Goal: Information Seeking & Learning: Learn about a topic

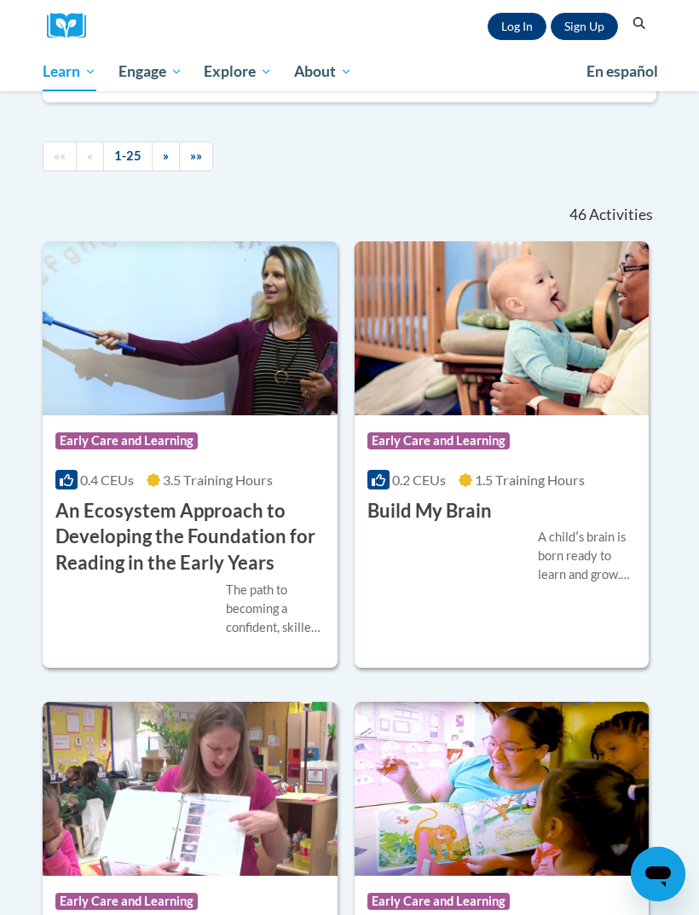
scroll to position [455, 0]
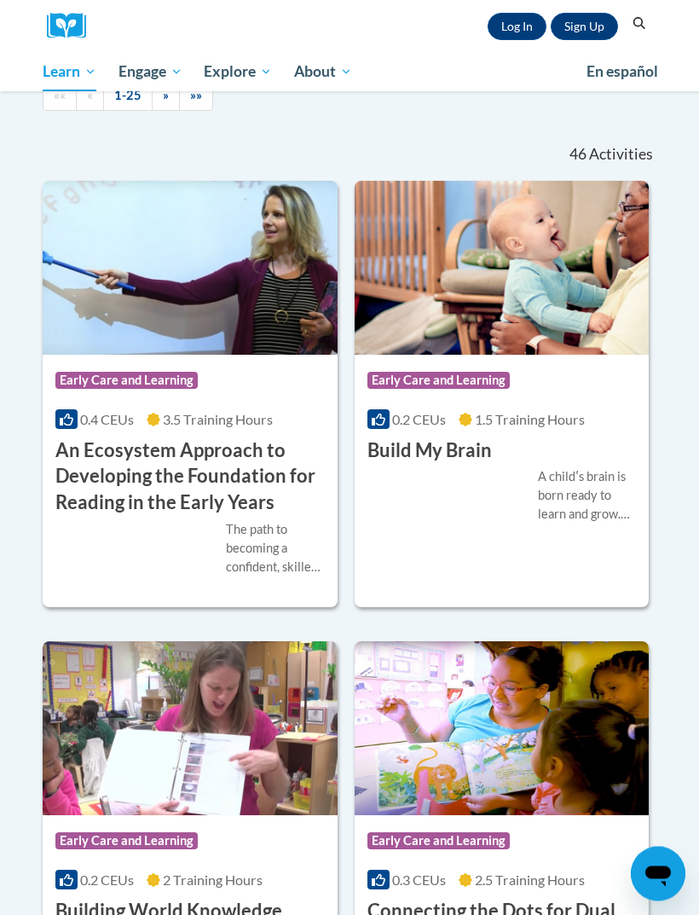
click at [535, 446] on div "Course Category: Early Care and Learning 0.2 CEUs 1.5 Training Hours COURSE Bui…" at bounding box center [502, 410] width 295 height 109
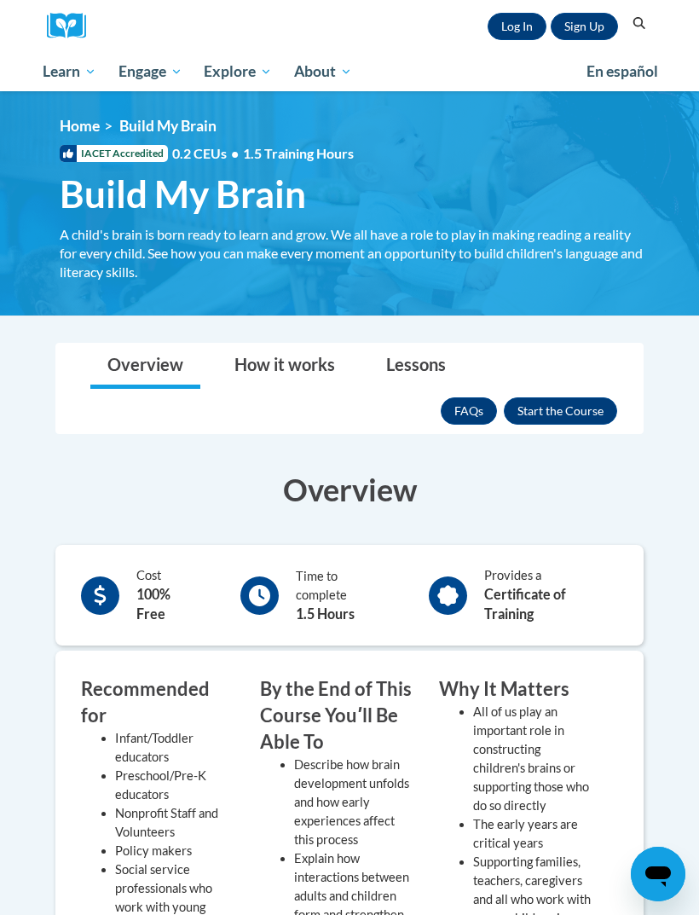
click at [547, 400] on button "Enroll" at bounding box center [560, 410] width 113 height 27
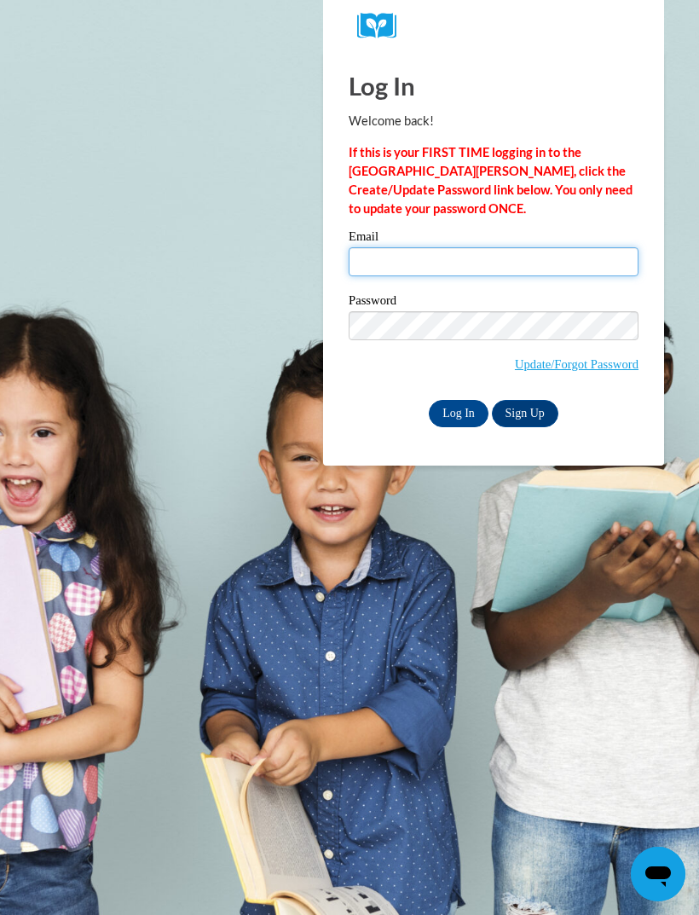
type input "ivetteespiricueta9@gmail.com"
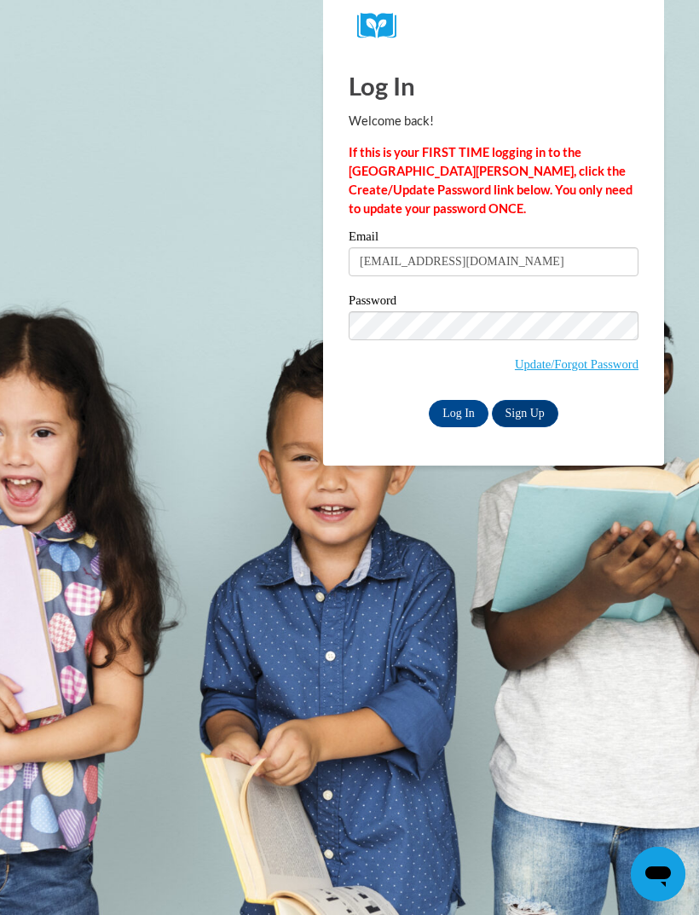
click at [459, 412] on input "Log In" at bounding box center [459, 413] width 60 height 27
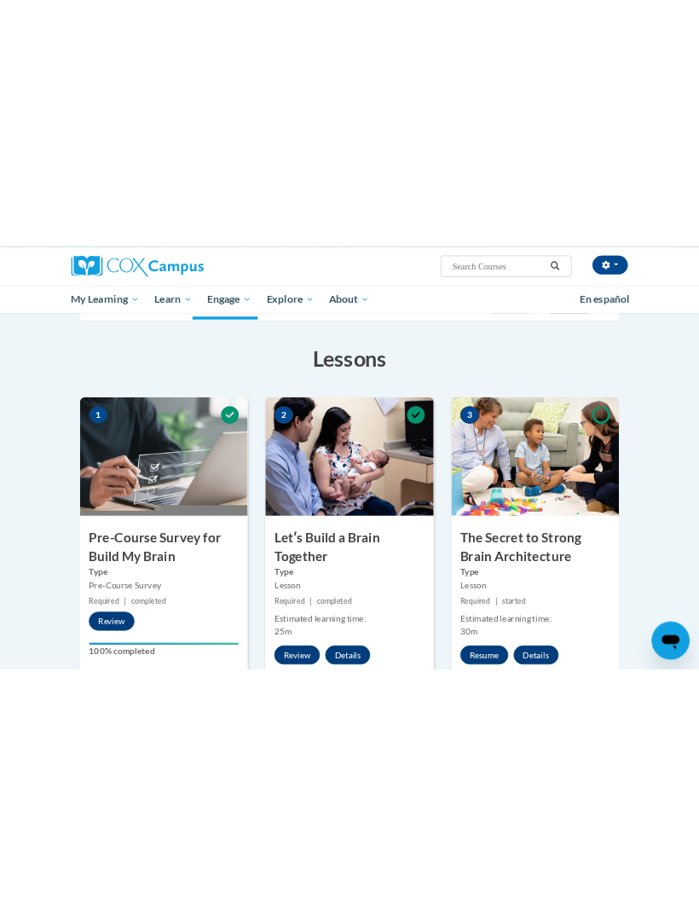
scroll to position [491, 0]
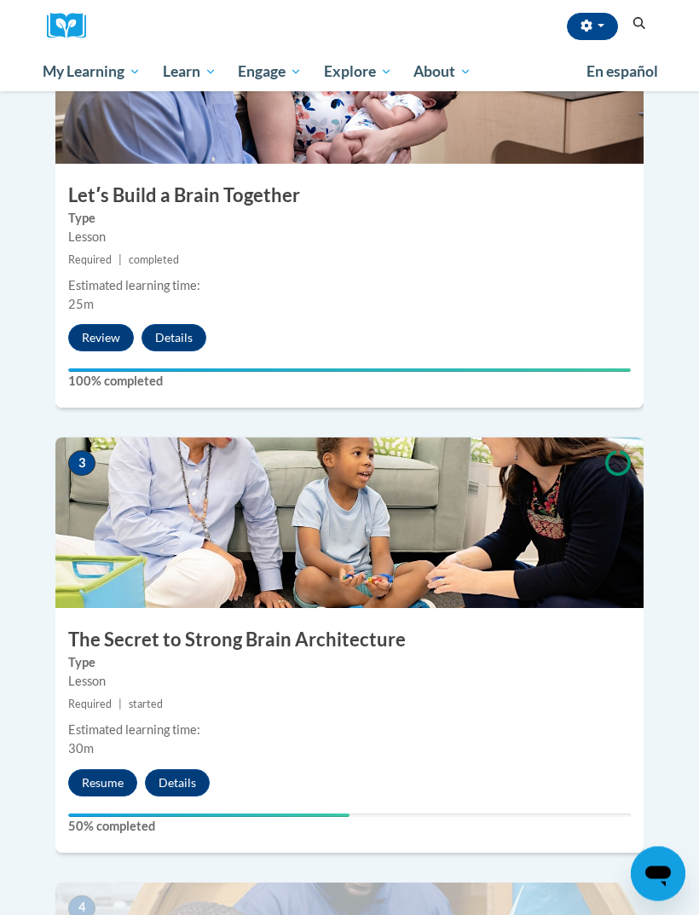
click at [104, 770] on button "Resume" at bounding box center [102, 783] width 69 height 27
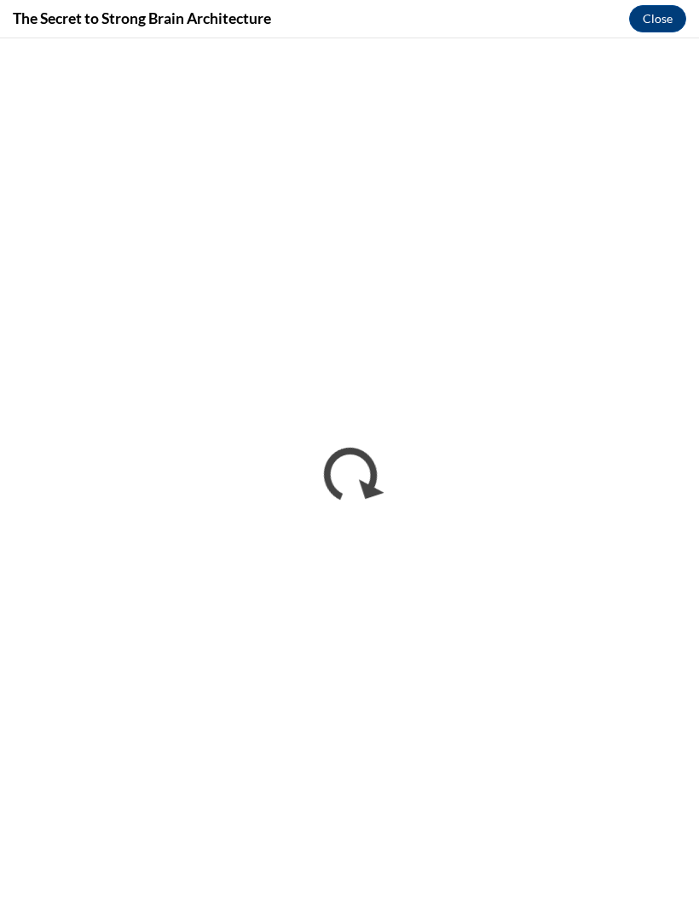
scroll to position [0, 0]
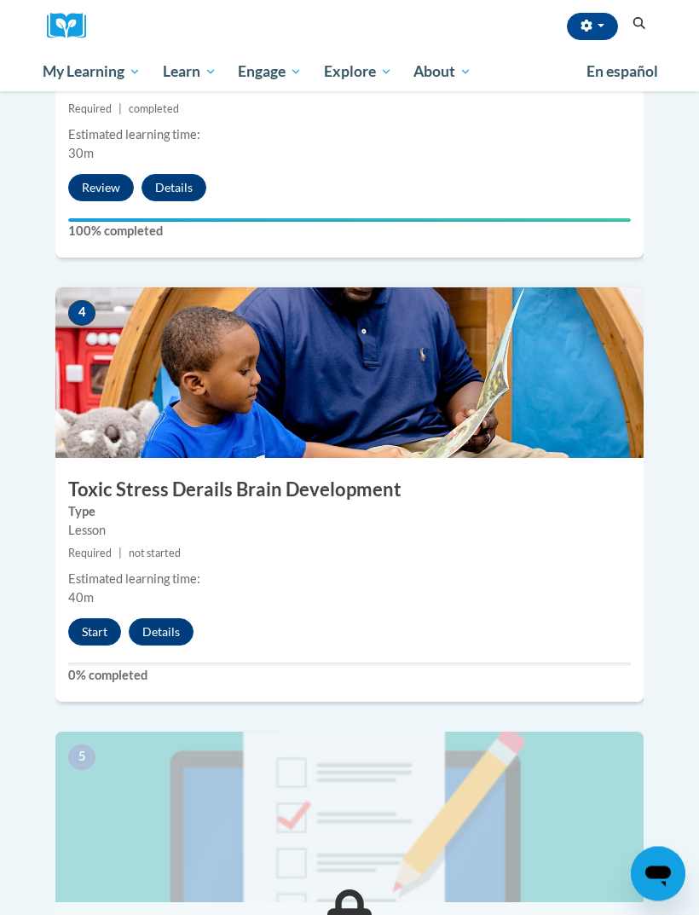
click at [99, 619] on button "Start" at bounding box center [94, 632] width 53 height 27
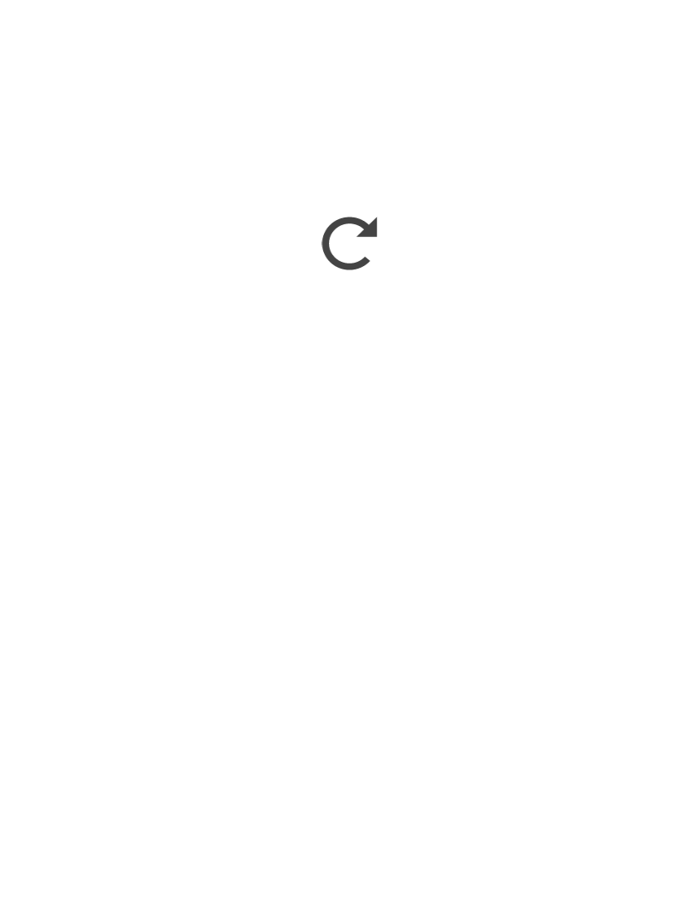
scroll to position [2302, 0]
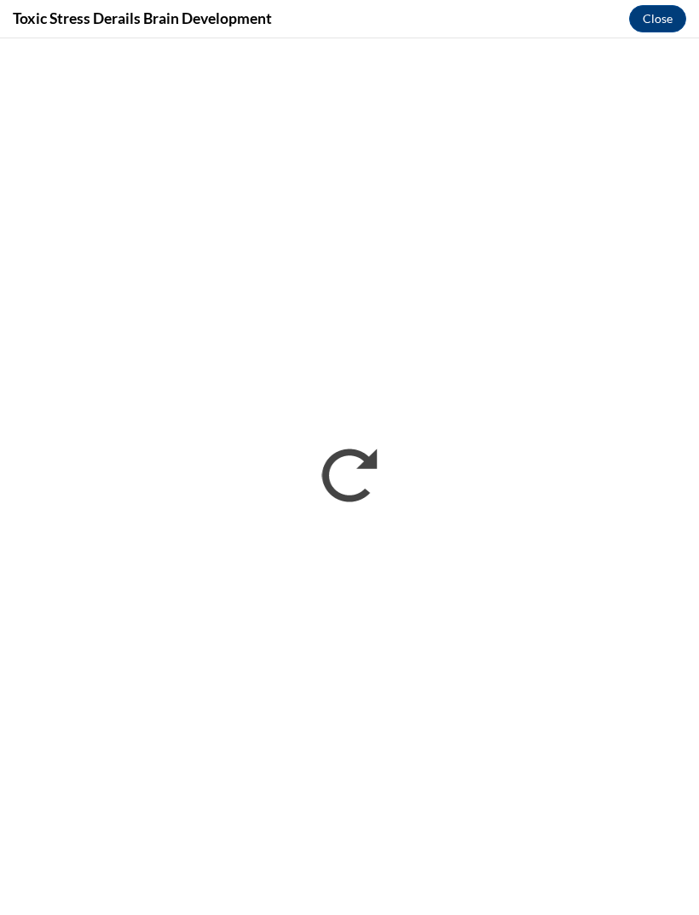
click at [669, 31] on button "Close" at bounding box center [657, 18] width 57 height 27
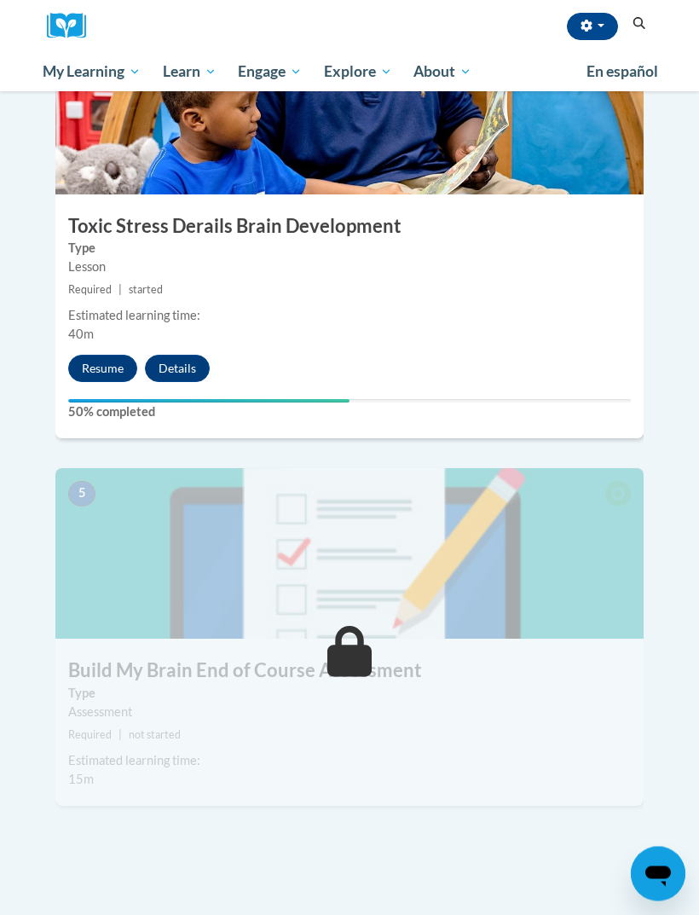
scroll to position [1773, 0]
click at [92, 355] on button "Resume" at bounding box center [102, 368] width 69 height 27
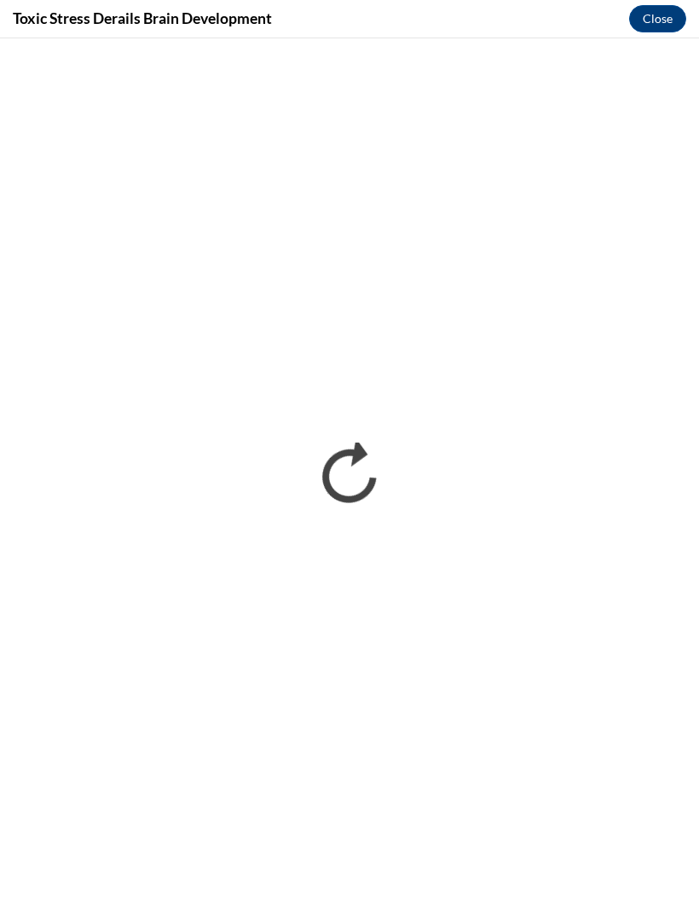
scroll to position [0, 0]
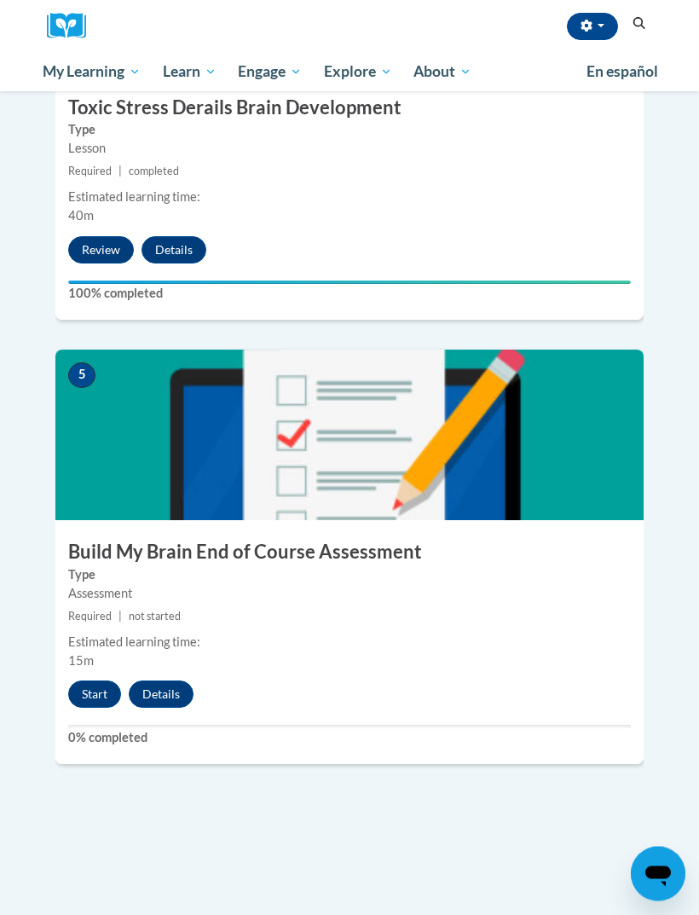
scroll to position [1893, 0]
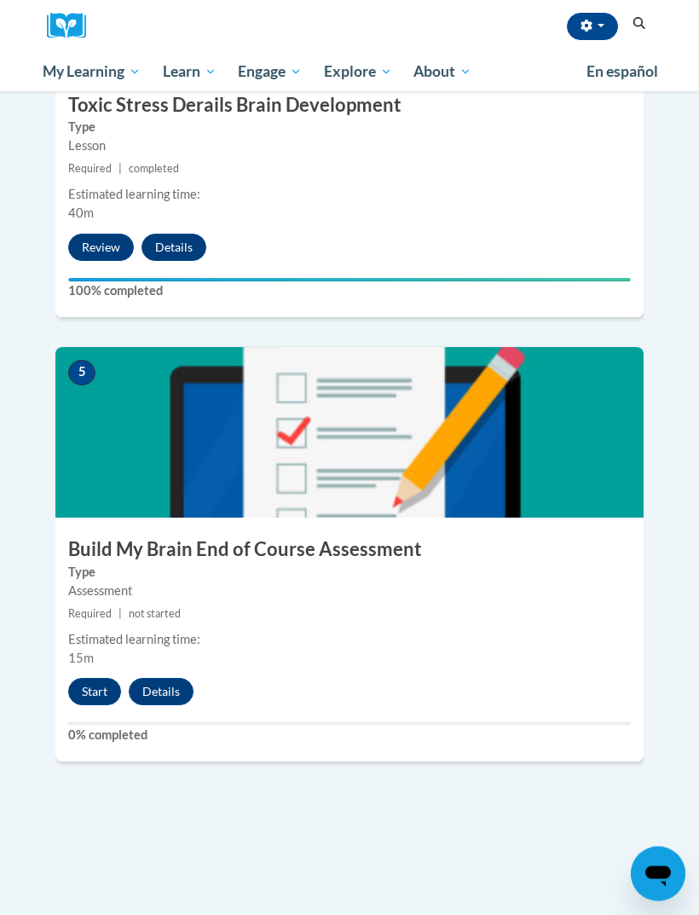
click at [93, 679] on button "Start" at bounding box center [94, 692] width 53 height 27
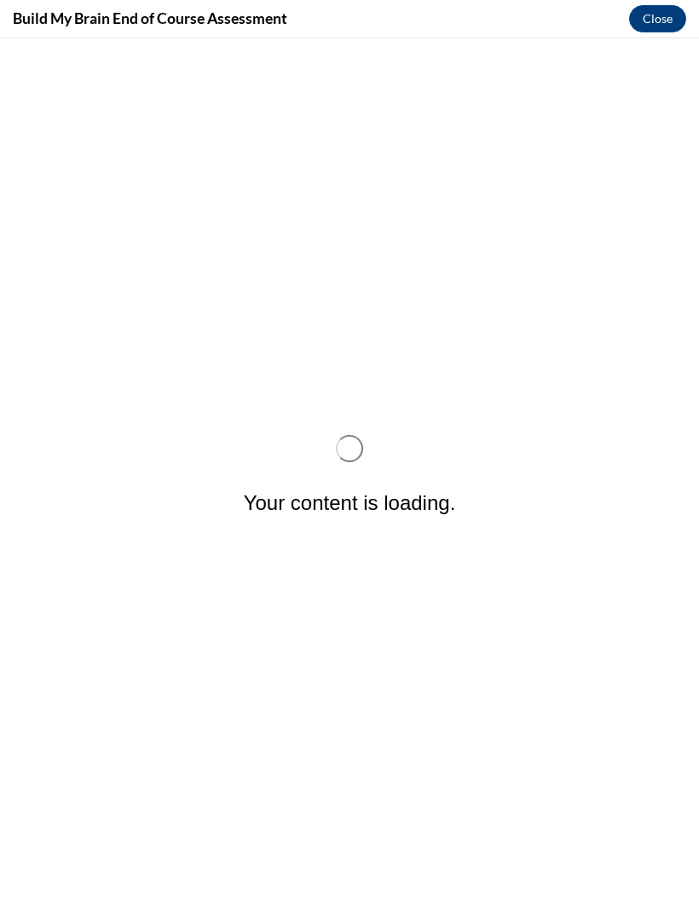
scroll to position [0, 0]
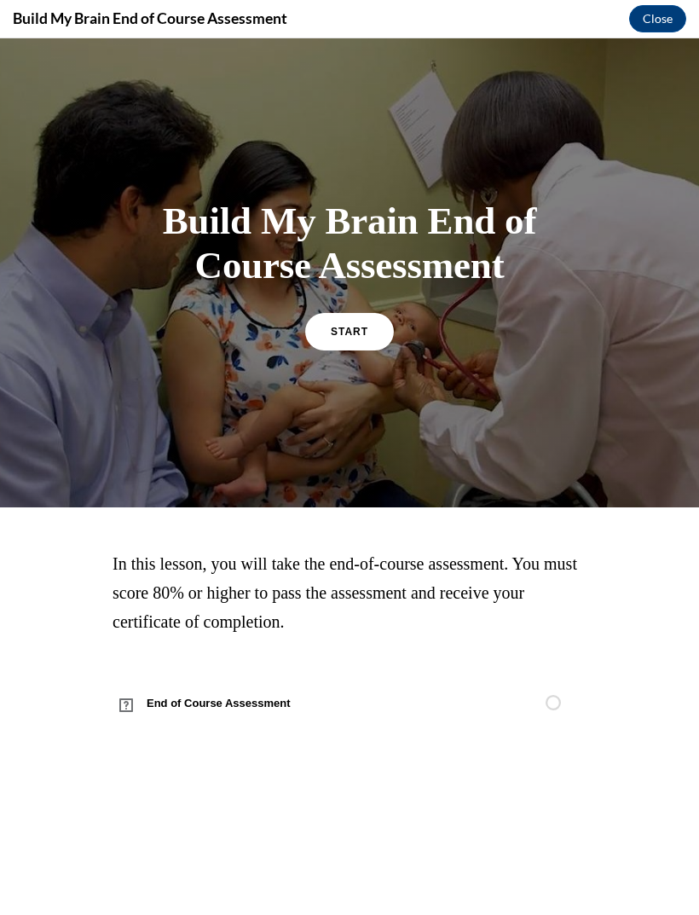
click at [362, 335] on span "START" at bounding box center [350, 332] width 38 height 12
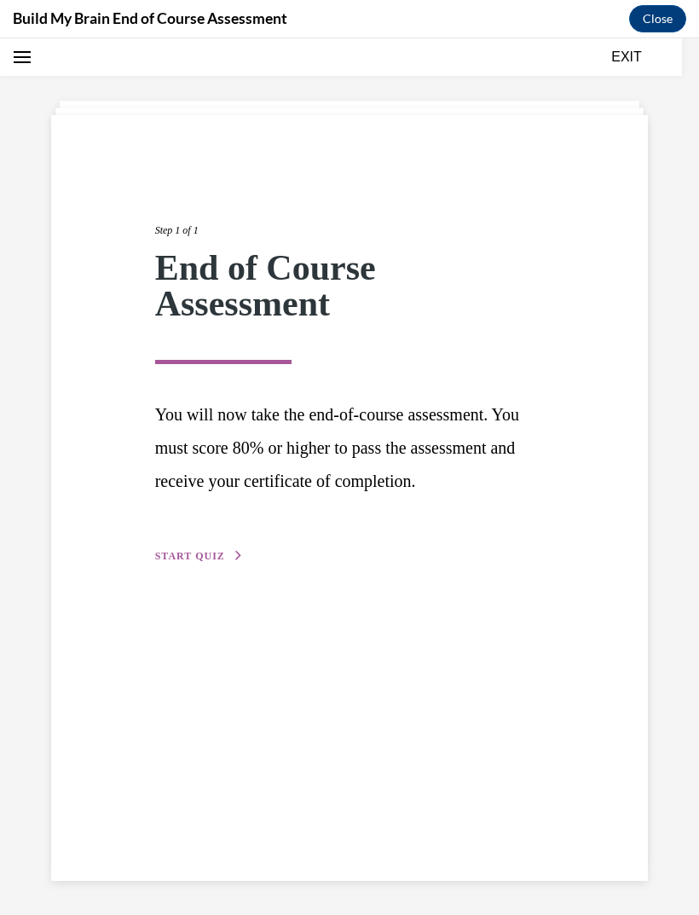
scroll to position [54, 0]
click at [206, 562] on span "START QUIZ" at bounding box center [190, 556] width 70 height 12
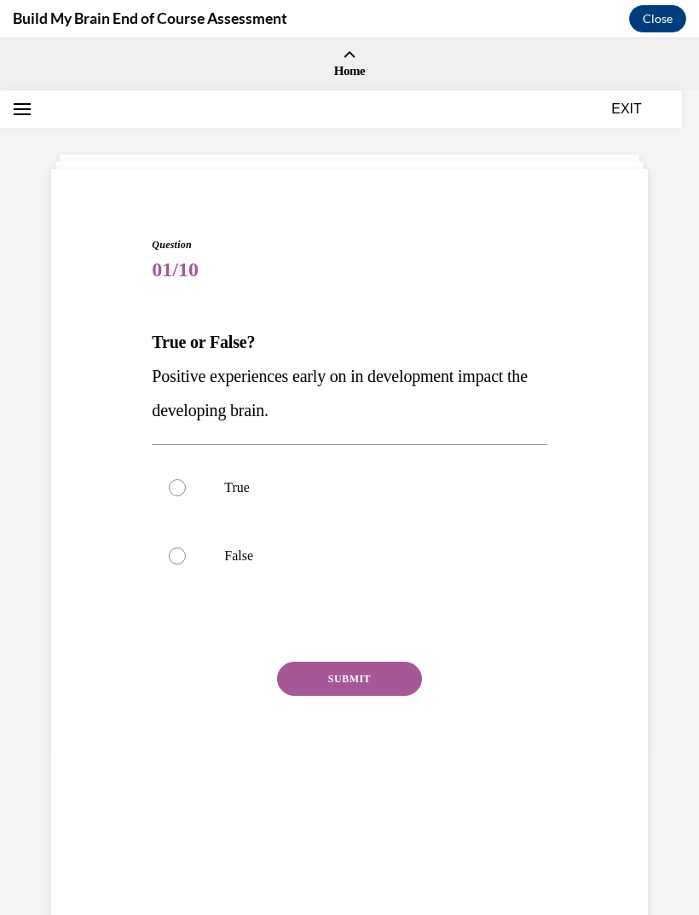
scroll to position [0, 0]
click at [258, 477] on label "True" at bounding box center [349, 488] width 395 height 68
click at [186, 479] on input "True" at bounding box center [177, 487] width 17 height 17
radio input "true"
click at [374, 689] on button "SUBMIT" at bounding box center [349, 679] width 145 height 34
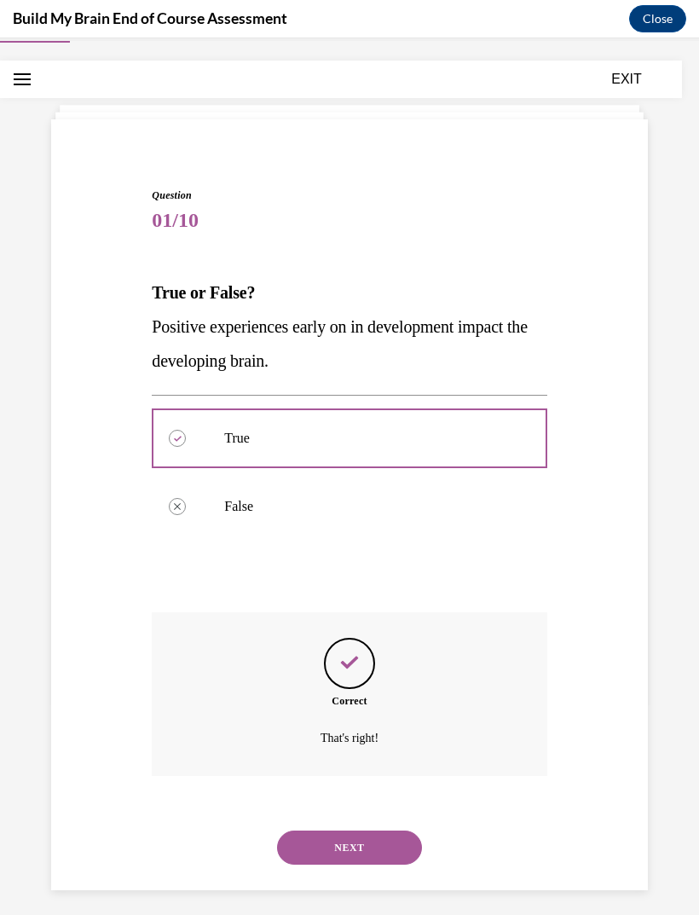
scroll to position [54, 0]
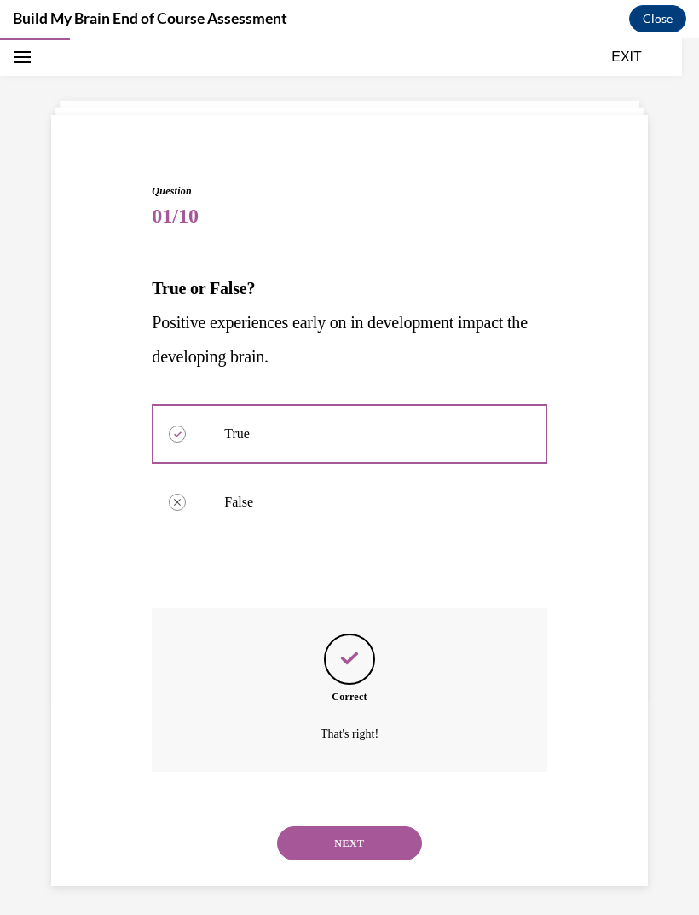
click at [385, 826] on button "NEXT" at bounding box center [349, 843] width 145 height 34
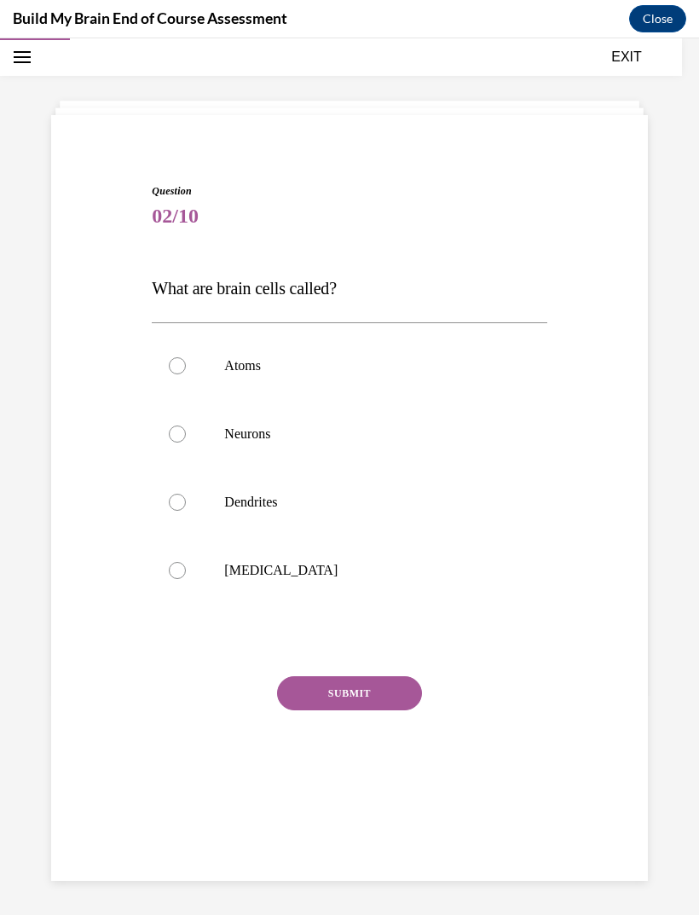
click at [247, 440] on p "Neurons" at bounding box center [364, 434] width 280 height 17
click at [186, 440] on input "Neurons" at bounding box center [177, 434] width 17 height 17
radio input "true"
click at [339, 682] on button "SUBMIT" at bounding box center [349, 693] width 145 height 34
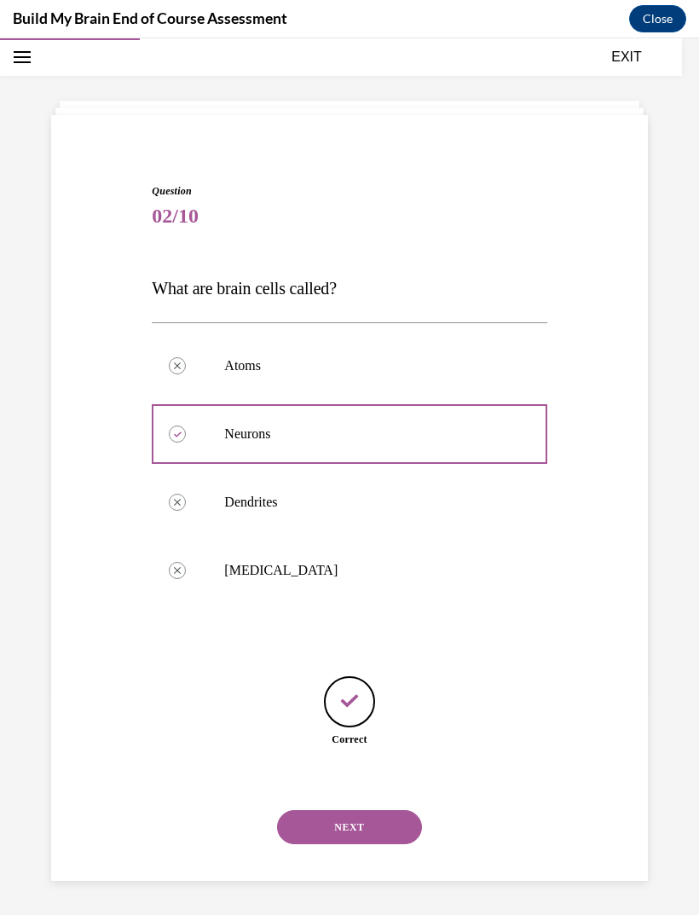
click at [381, 810] on button "NEXT" at bounding box center [349, 827] width 145 height 34
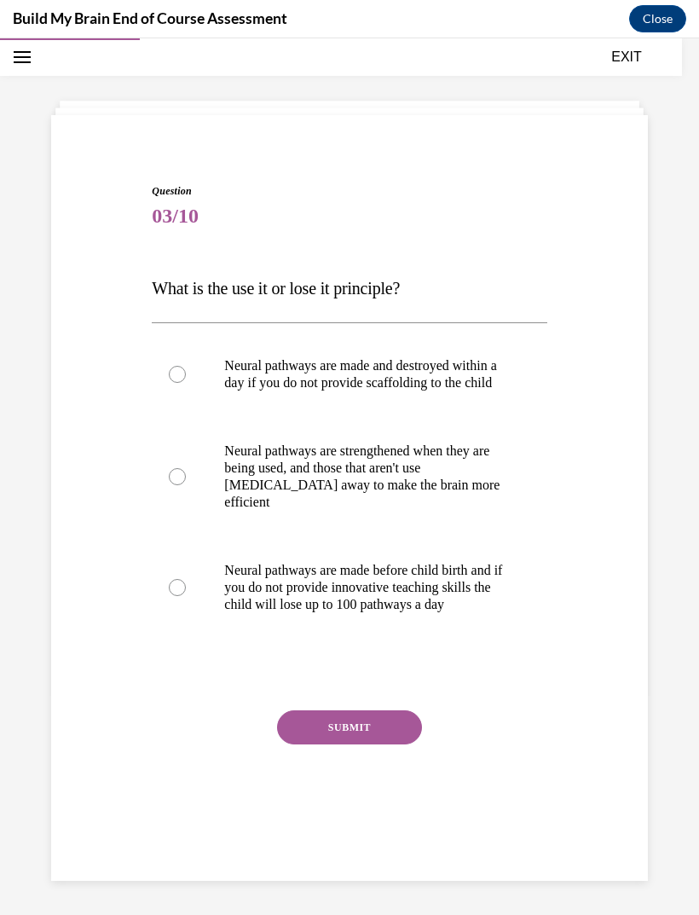
click at [402, 478] on p "Neural pathways are strengthened when they are being used, and those that aren'…" at bounding box center [364, 477] width 280 height 68
click at [186, 478] on input "Neural pathways are strengthened when they are being used, and those that aren'…" at bounding box center [177, 476] width 17 height 17
radio input "true"
click at [373, 742] on button "SUBMIT" at bounding box center [349, 727] width 145 height 34
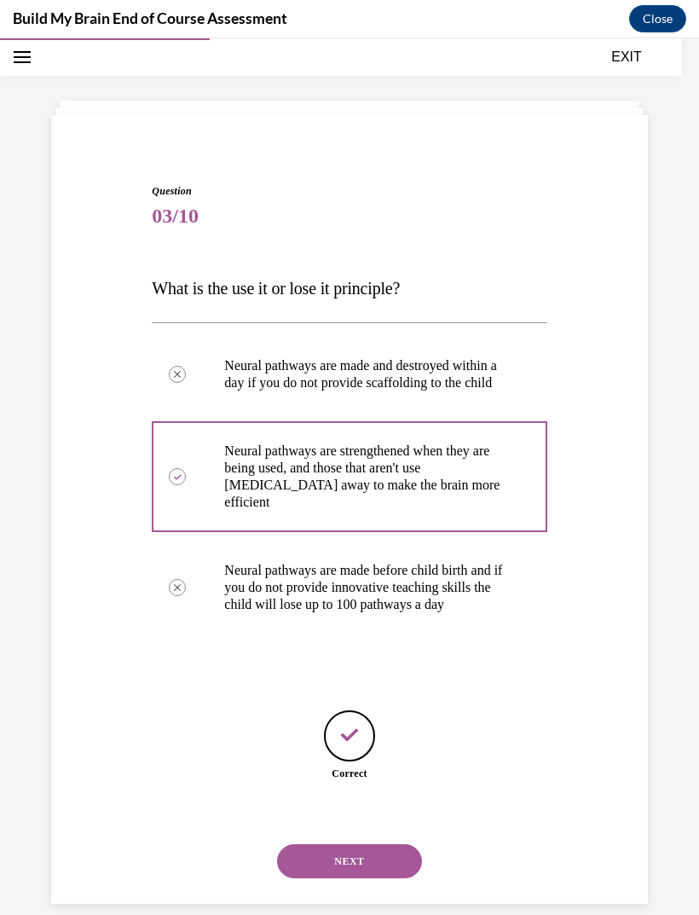
click at [379, 846] on button "NEXT" at bounding box center [349, 861] width 145 height 34
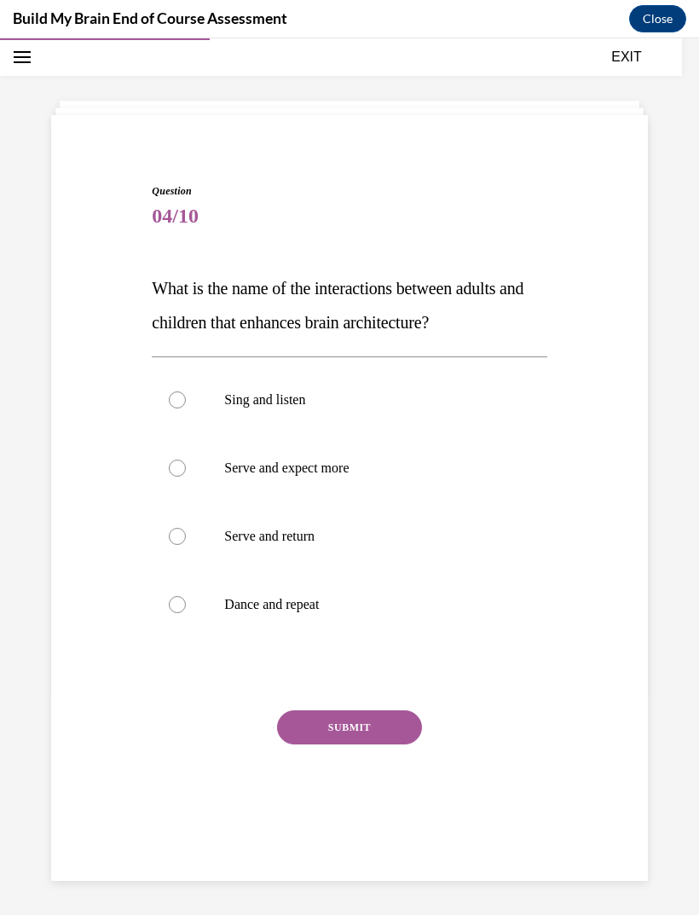
click at [291, 534] on p "Serve and return" at bounding box center [364, 536] width 280 height 17
click at [186, 534] on input "Serve and return" at bounding box center [177, 536] width 17 height 17
radio input "true"
click at [344, 711] on button "SUBMIT" at bounding box center [349, 727] width 145 height 34
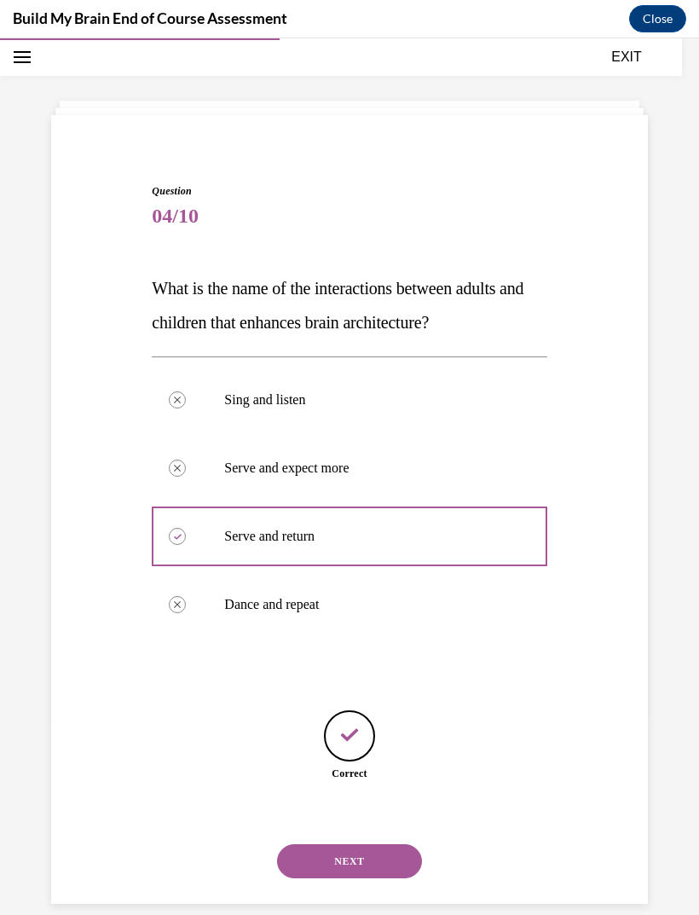
click at [347, 844] on button "NEXT" at bounding box center [349, 861] width 145 height 34
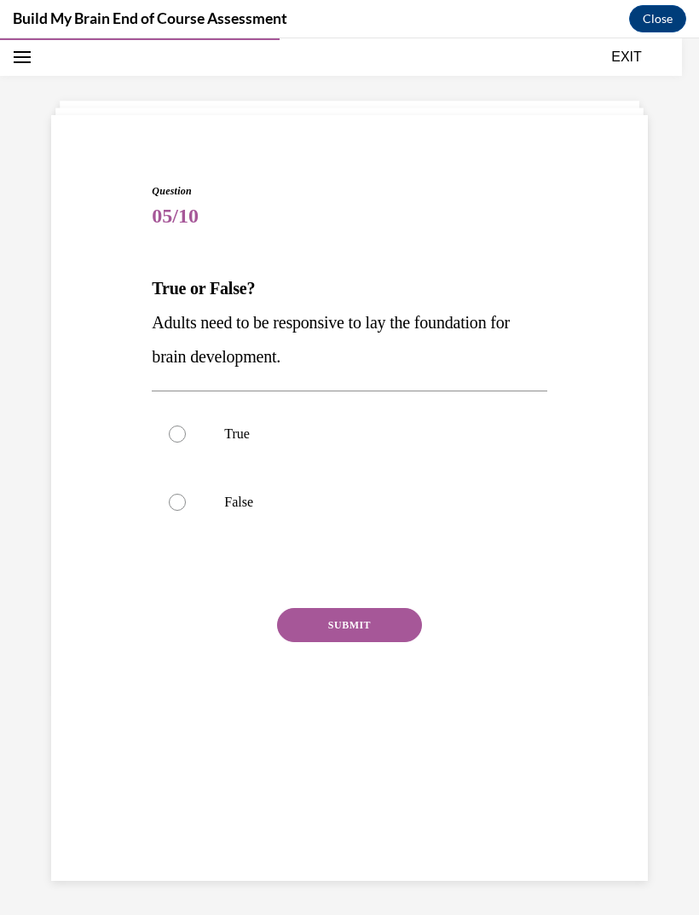
click at [226, 437] on p "True" at bounding box center [364, 434] width 280 height 17
click at [186, 437] on input "True" at bounding box center [177, 434] width 17 height 17
radio input "true"
click at [360, 609] on button "SUBMIT" at bounding box center [349, 625] width 145 height 34
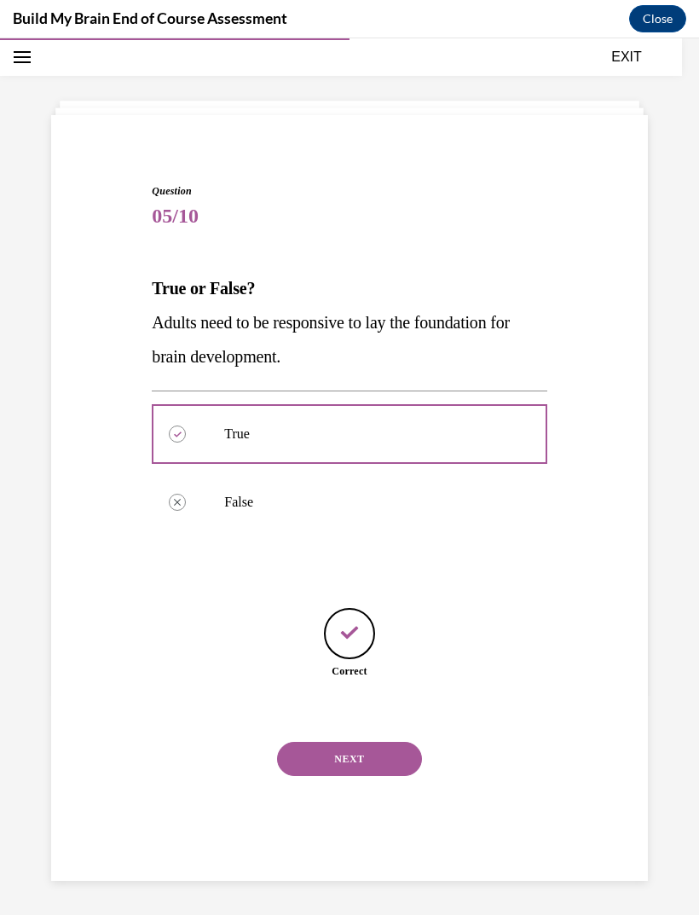
click at [408, 750] on button "NEXT" at bounding box center [349, 759] width 145 height 34
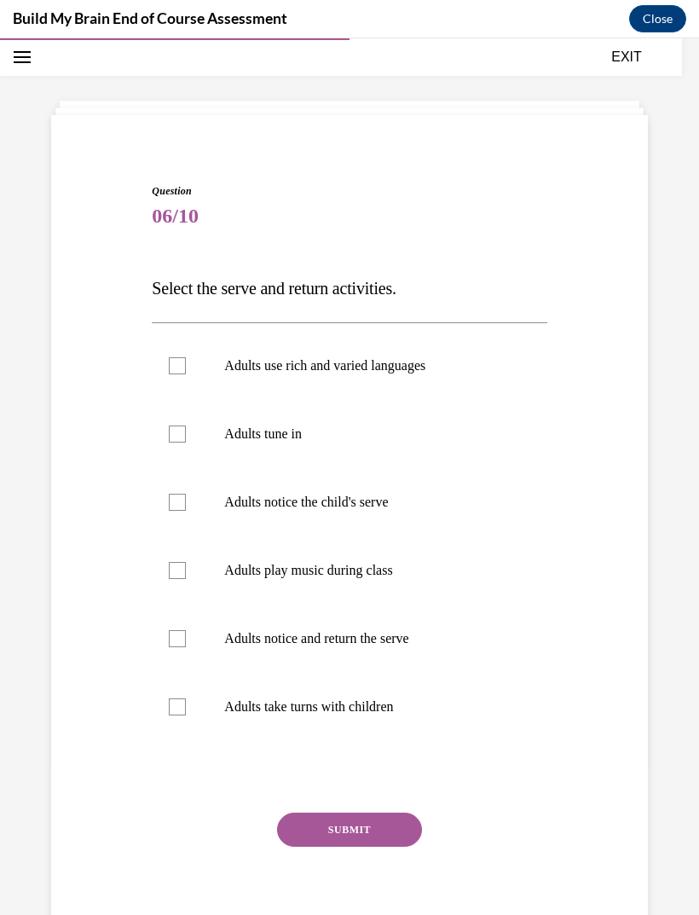
click at [353, 376] on label "Adults use rich and varied languages" at bounding box center [349, 366] width 395 height 68
click at [186, 374] on input "Adults use rich and varied languages" at bounding box center [177, 365] width 17 height 17
checkbox input "true"
click at [322, 445] on label "Adults tune in" at bounding box center [349, 434] width 395 height 68
click at [186, 443] on input "Adults tune in" at bounding box center [177, 434] width 17 height 17
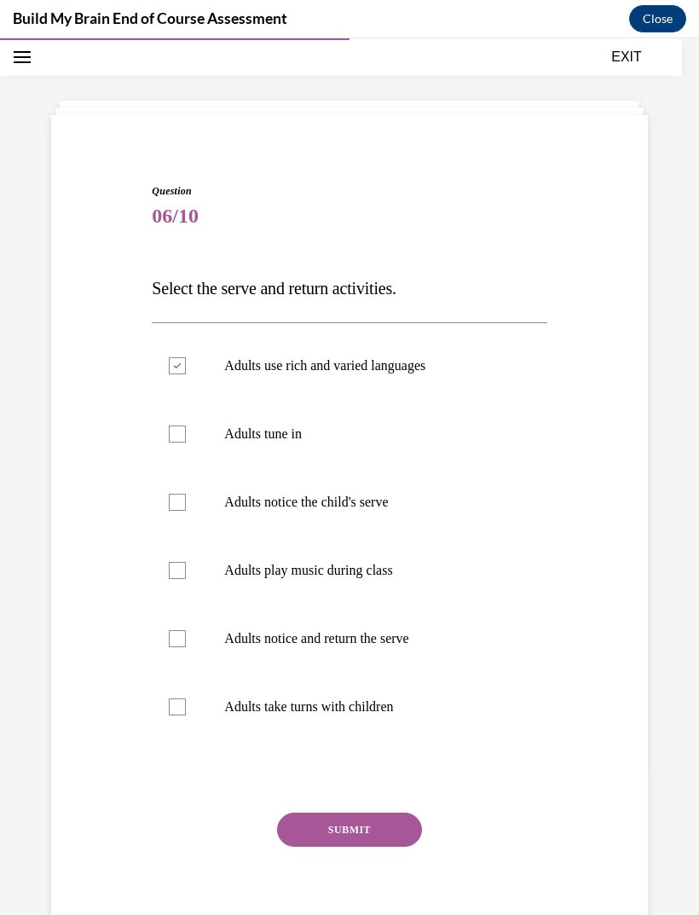
checkbox input "true"
click at [345, 507] on p "Adults notice the child's serve" at bounding box center [364, 502] width 280 height 17
click at [186, 507] on input "Adults notice the child's serve" at bounding box center [177, 502] width 17 height 17
checkbox input "true"
click at [357, 646] on p "Adults notice and return the serve" at bounding box center [364, 638] width 280 height 17
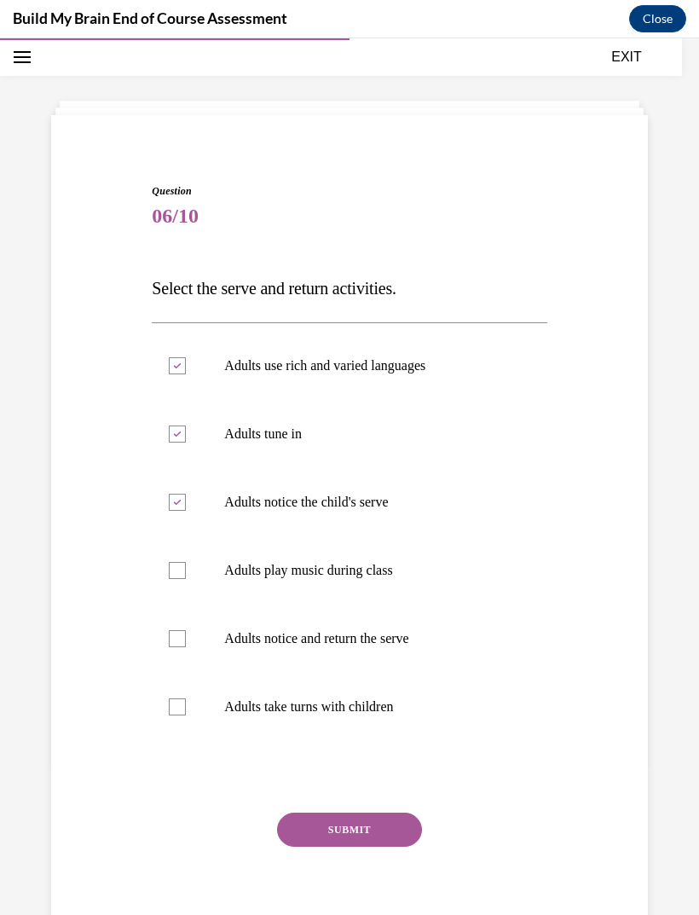
click at [186, 646] on input "Adults notice and return the serve" at bounding box center [177, 638] width 17 height 17
checkbox input "true"
click at [362, 710] on p "Adults take turns with children" at bounding box center [364, 706] width 280 height 17
click at [186, 710] on input "Adults take turns with children" at bounding box center [177, 706] width 17 height 17
checkbox input "true"
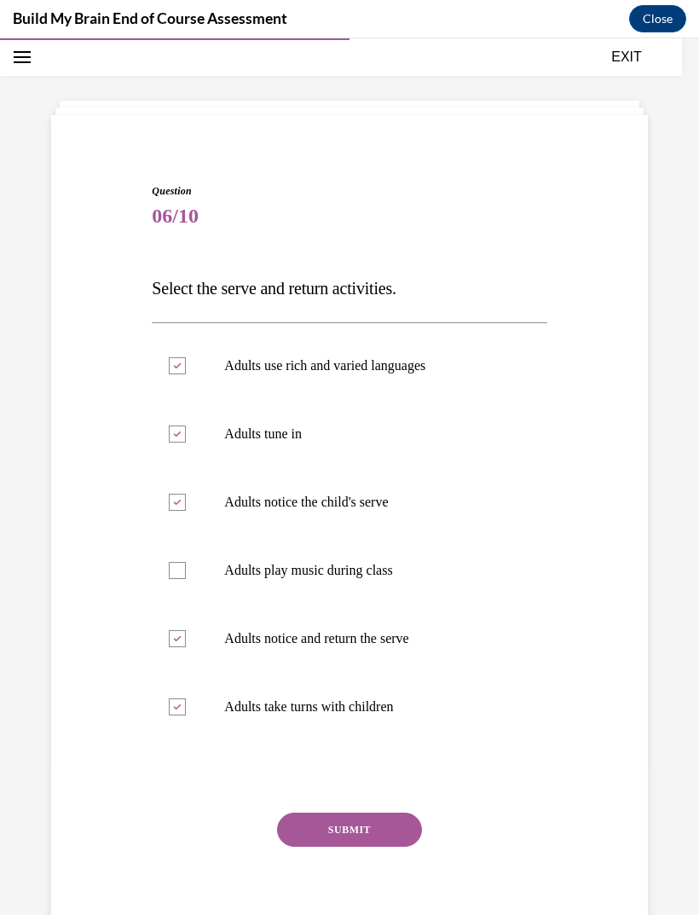
click at [372, 827] on button "SUBMIT" at bounding box center [349, 830] width 145 height 34
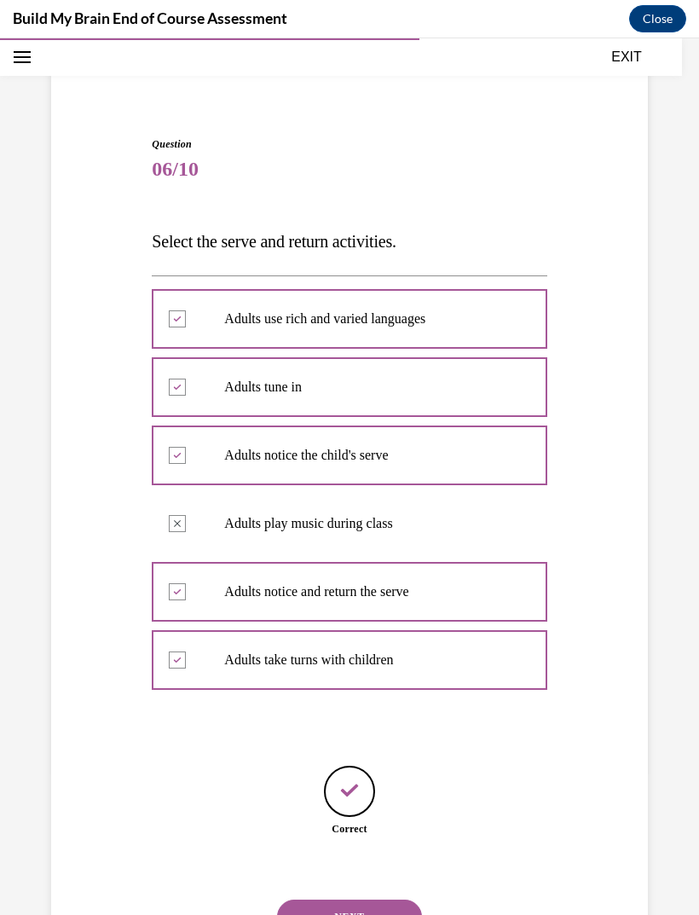
scroll to position [103, 0]
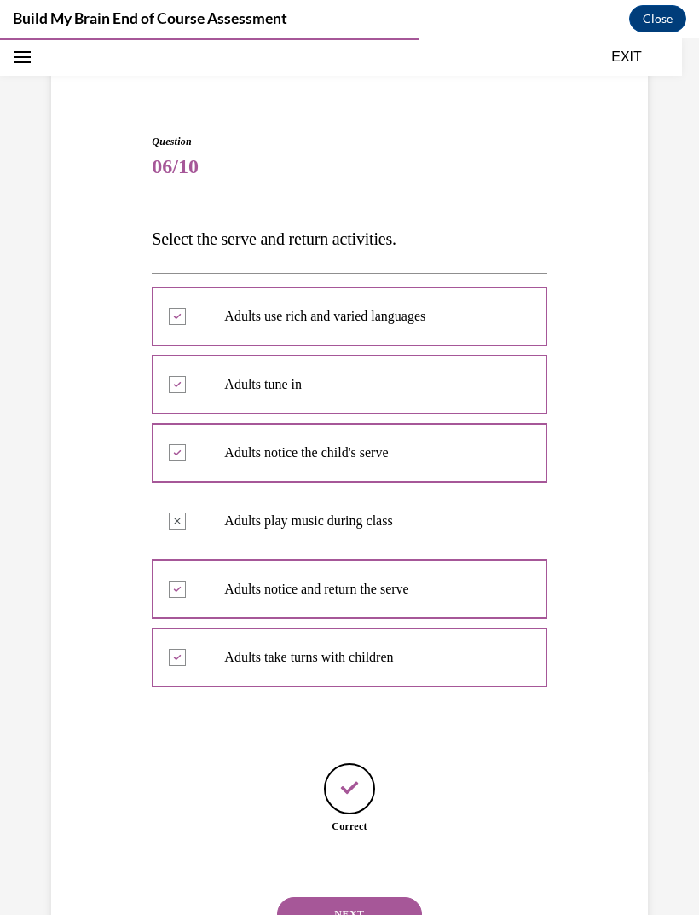
click at [378, 897] on button "NEXT" at bounding box center [349, 914] width 145 height 34
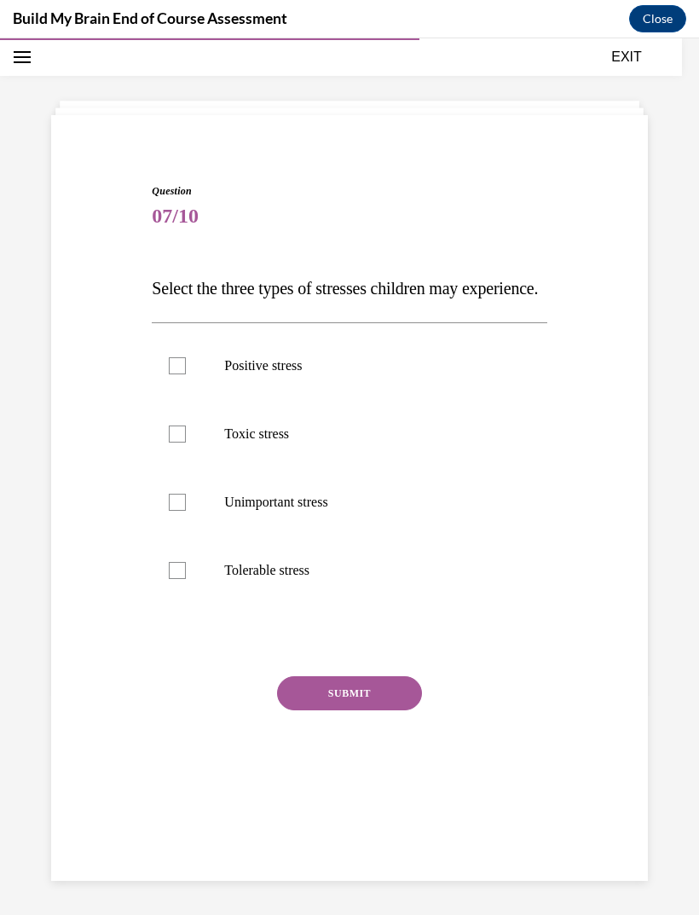
scroll to position [54, 0]
click at [274, 374] on p "Positive stress" at bounding box center [364, 365] width 280 height 17
click at [186, 374] on input "Positive stress" at bounding box center [177, 365] width 17 height 17
checkbox input "true"
click at [264, 443] on p "Toxic stress" at bounding box center [364, 434] width 280 height 17
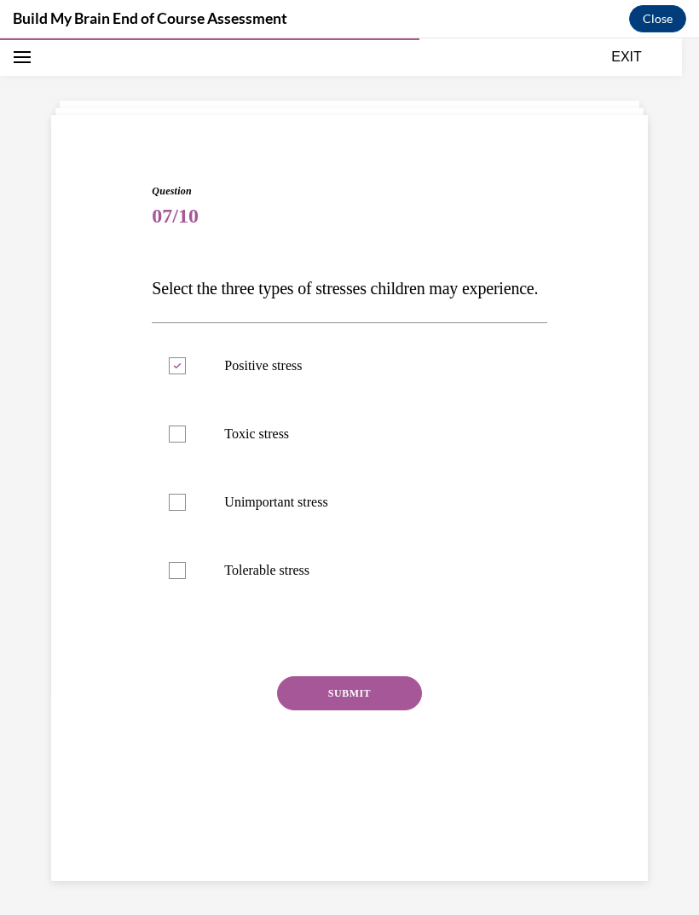
click at [186, 443] on input "Toxic stress" at bounding box center [177, 434] width 17 height 17
checkbox input "true"
click at [281, 579] on p "Tolerable stress" at bounding box center [364, 570] width 280 height 17
click at [186, 579] on input "Tolerable stress" at bounding box center [177, 570] width 17 height 17
checkbox input "true"
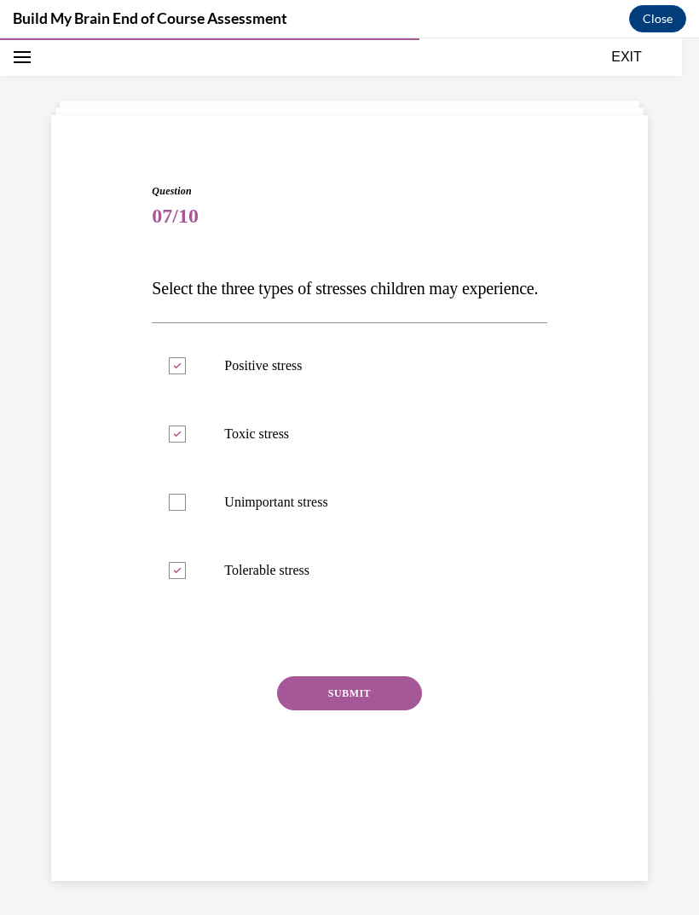
click at [367, 710] on button "SUBMIT" at bounding box center [349, 693] width 145 height 34
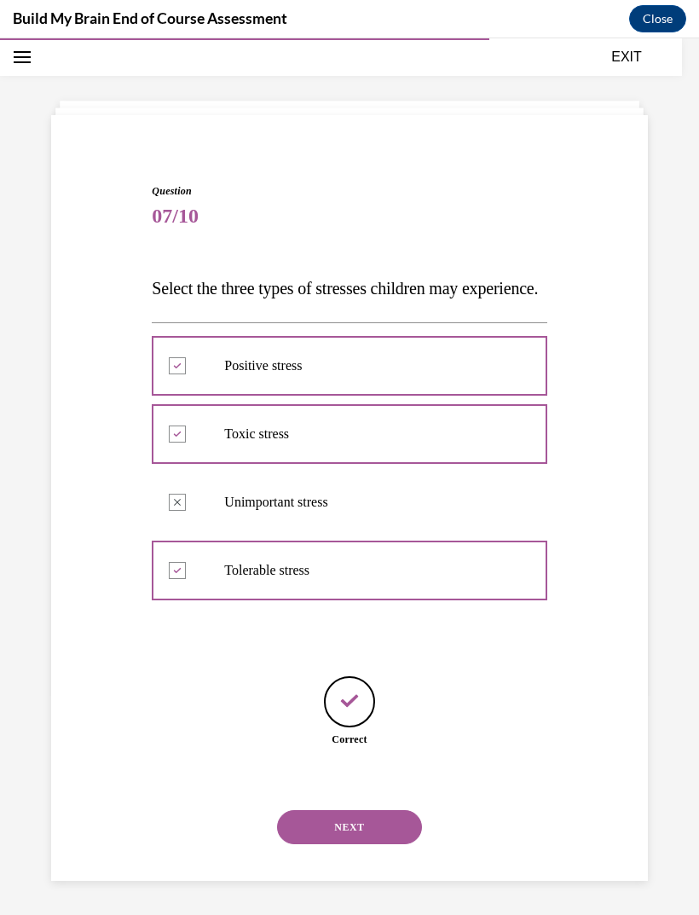
click at [379, 844] on button "NEXT" at bounding box center [349, 827] width 145 height 34
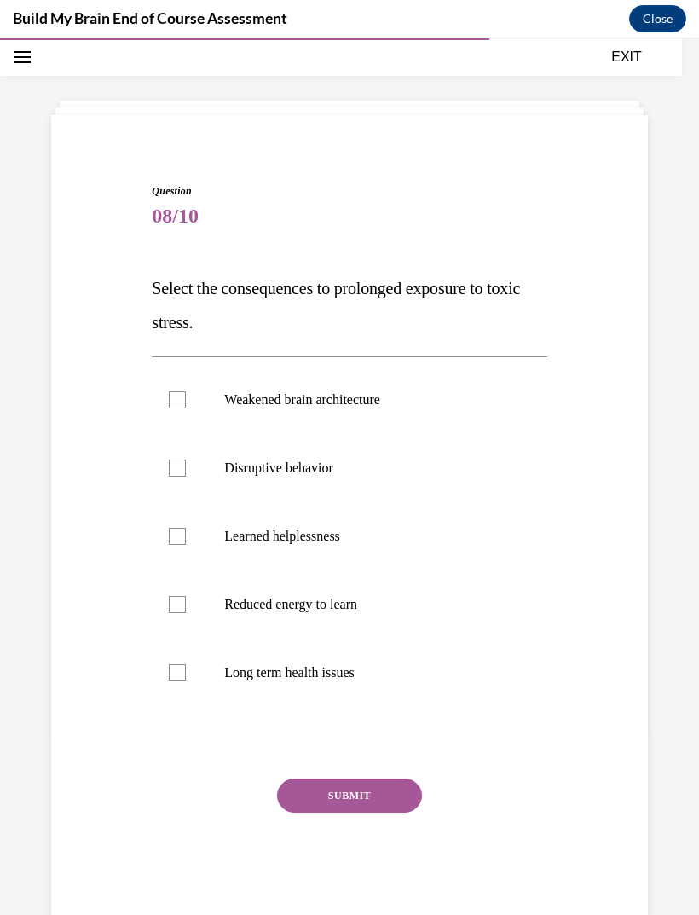
click at [378, 414] on label "Weakened brain architecture" at bounding box center [349, 400] width 395 height 68
click at [186, 408] on input "Weakened brain architecture" at bounding box center [177, 399] width 17 height 17
checkbox input "true"
click at [363, 484] on label "Disruptive behavior" at bounding box center [349, 468] width 395 height 68
click at [186, 477] on input "Disruptive behavior" at bounding box center [177, 468] width 17 height 17
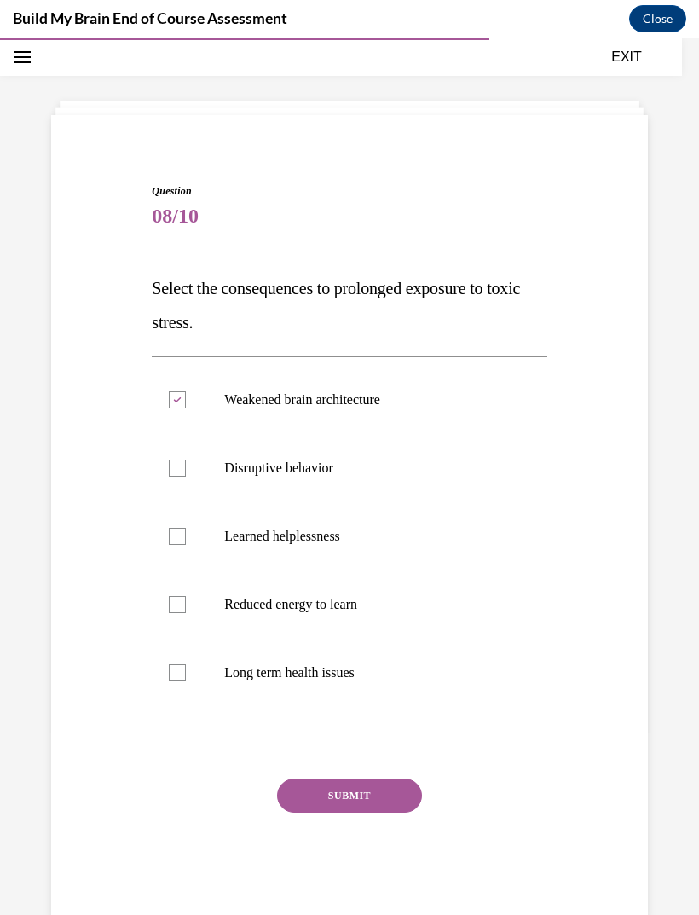
checkbox input "true"
click at [356, 604] on p "Reduced energy to learn" at bounding box center [364, 604] width 280 height 17
click at [186, 604] on input "Reduced energy to learn" at bounding box center [177, 604] width 17 height 17
checkbox input "true"
click at [338, 671] on p "Long term health issues" at bounding box center [364, 672] width 280 height 17
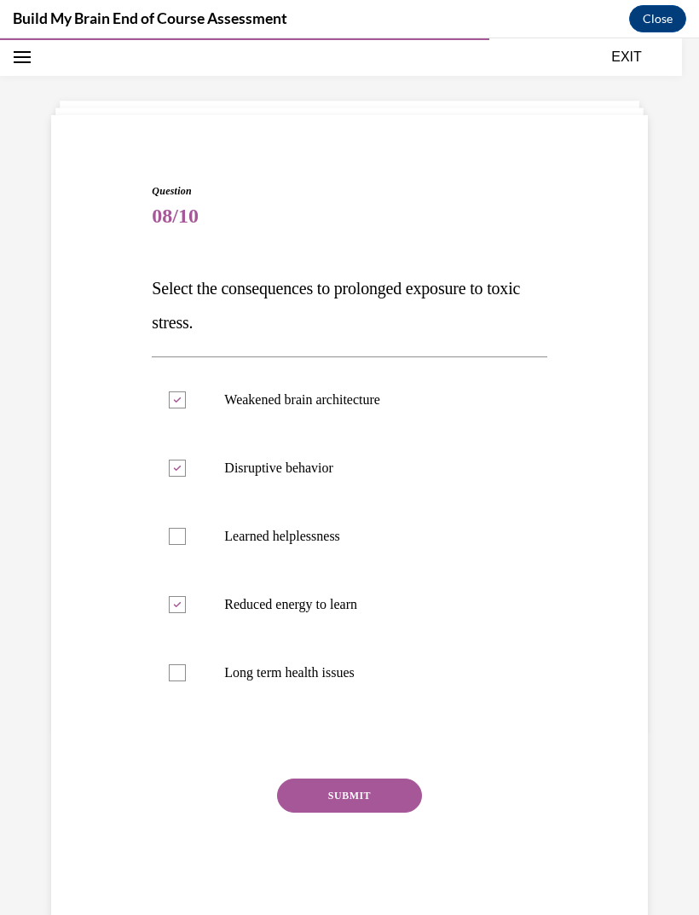
click at [186, 671] on input "Long term health issues" at bounding box center [177, 672] width 17 height 17
checkbox input "true"
click at [368, 802] on button "SUBMIT" at bounding box center [349, 796] width 145 height 34
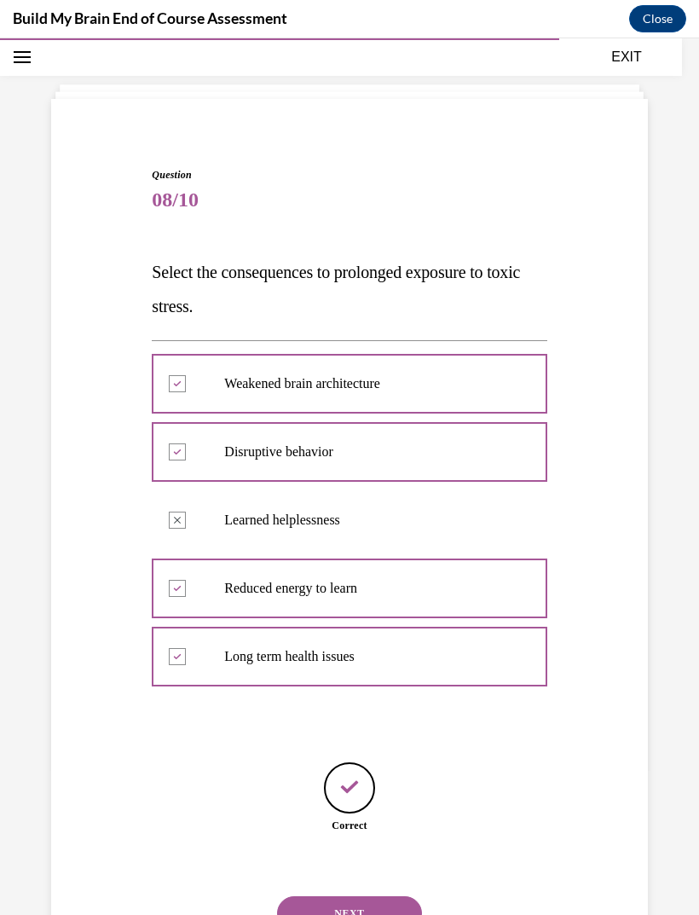
scroll to position [69, 0]
click at [388, 897] on button "NEXT" at bounding box center [349, 914] width 145 height 34
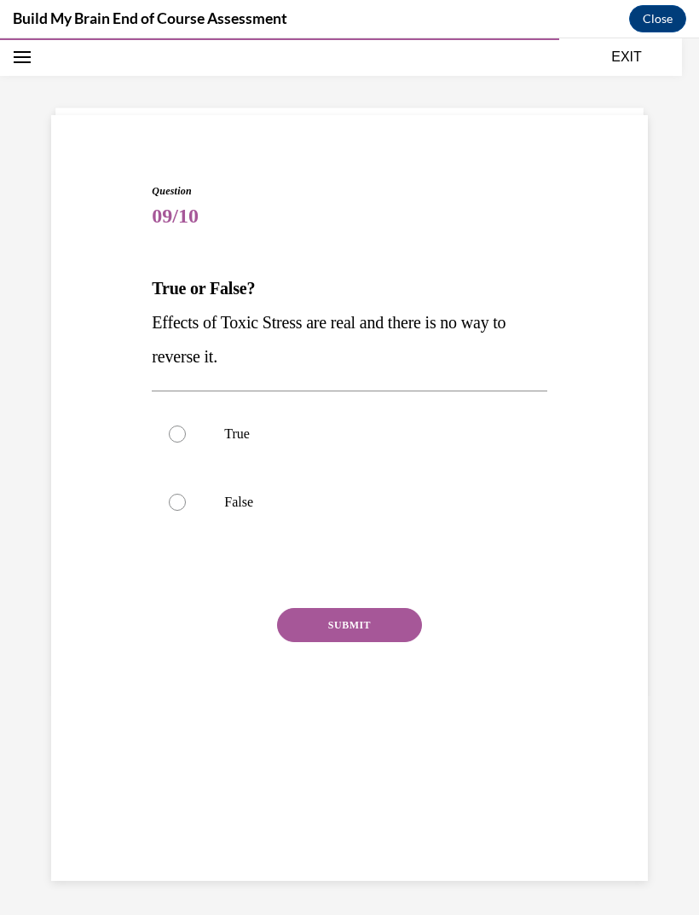
scroll to position [54, 0]
click at [242, 495] on p "False" at bounding box center [364, 502] width 280 height 17
click at [186, 495] on input "False" at bounding box center [177, 502] width 17 height 17
radio input "true"
click at [361, 622] on button "SUBMIT" at bounding box center [349, 625] width 145 height 34
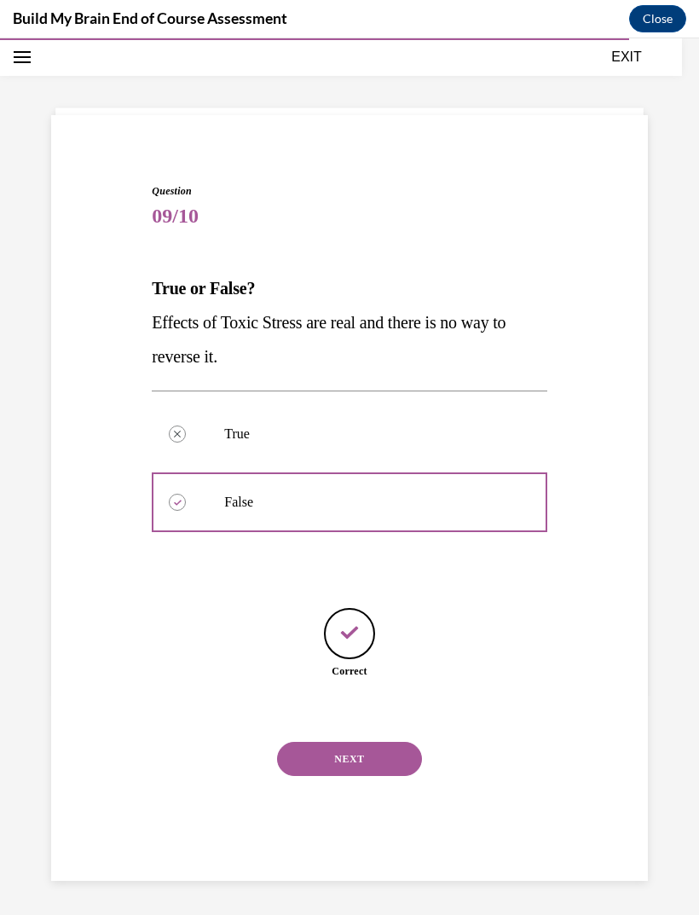
click at [386, 742] on button "NEXT" at bounding box center [349, 759] width 145 height 34
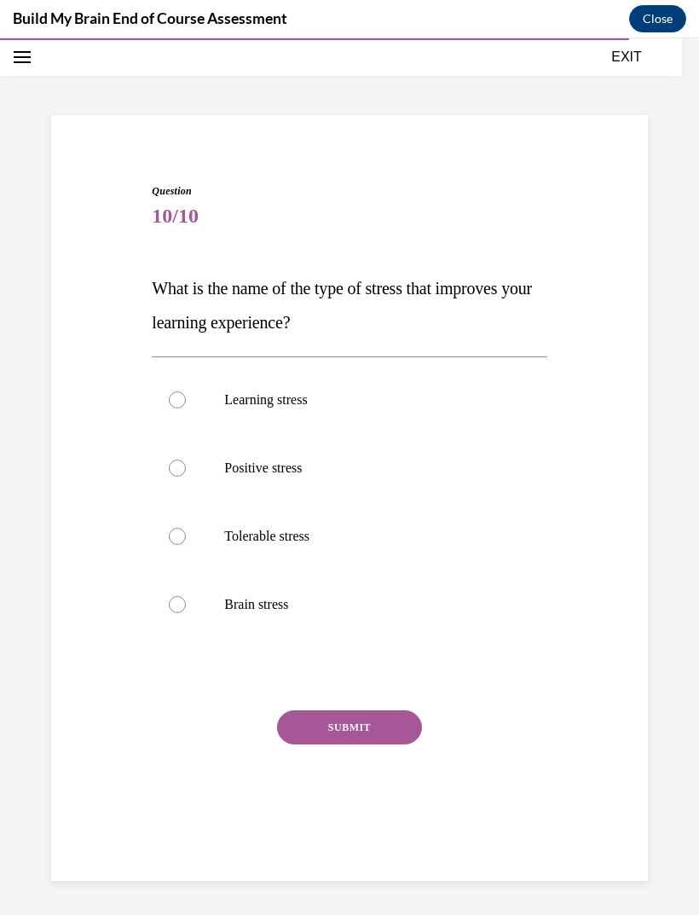
click at [295, 464] on p "Positive stress" at bounding box center [364, 468] width 280 height 17
click at [186, 464] on input "Positive stress" at bounding box center [177, 468] width 17 height 17
radio input "true"
click at [366, 730] on button "SUBMIT" at bounding box center [349, 727] width 145 height 34
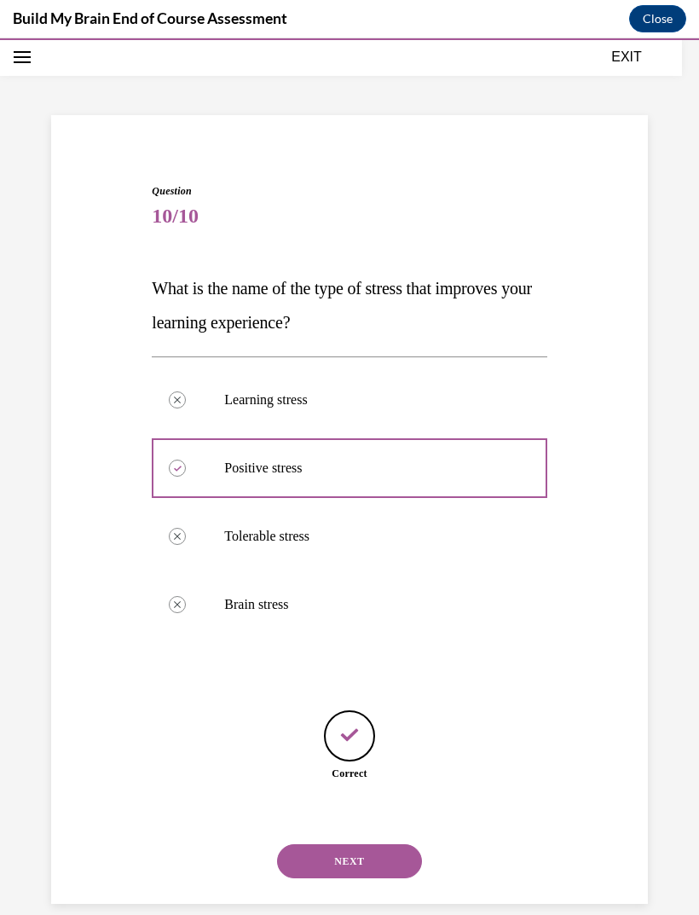
click at [386, 844] on button "NEXT" at bounding box center [349, 861] width 145 height 34
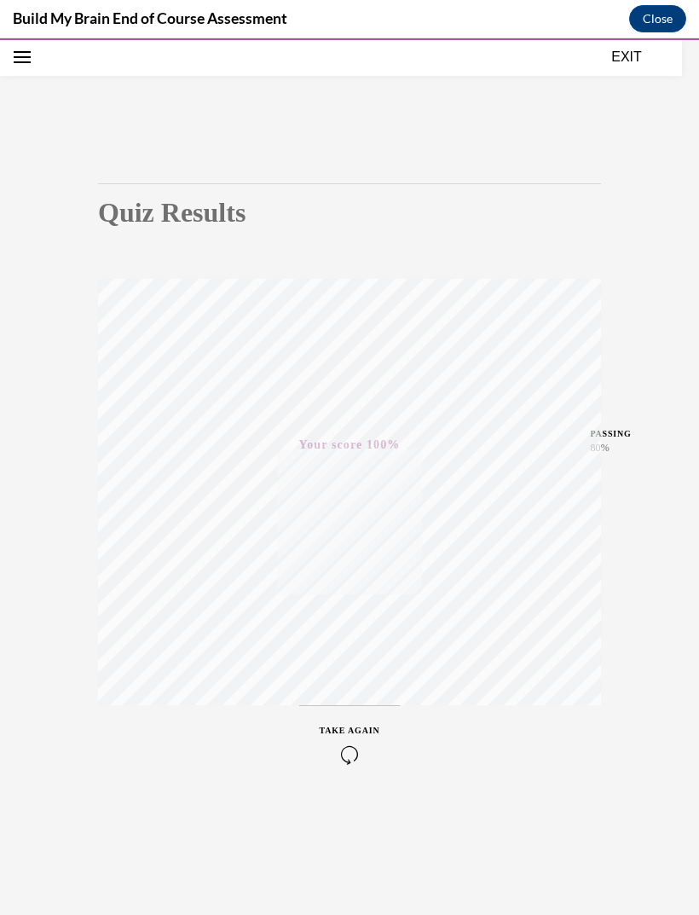
click at [638, 54] on button "EXIT" at bounding box center [627, 57] width 102 height 20
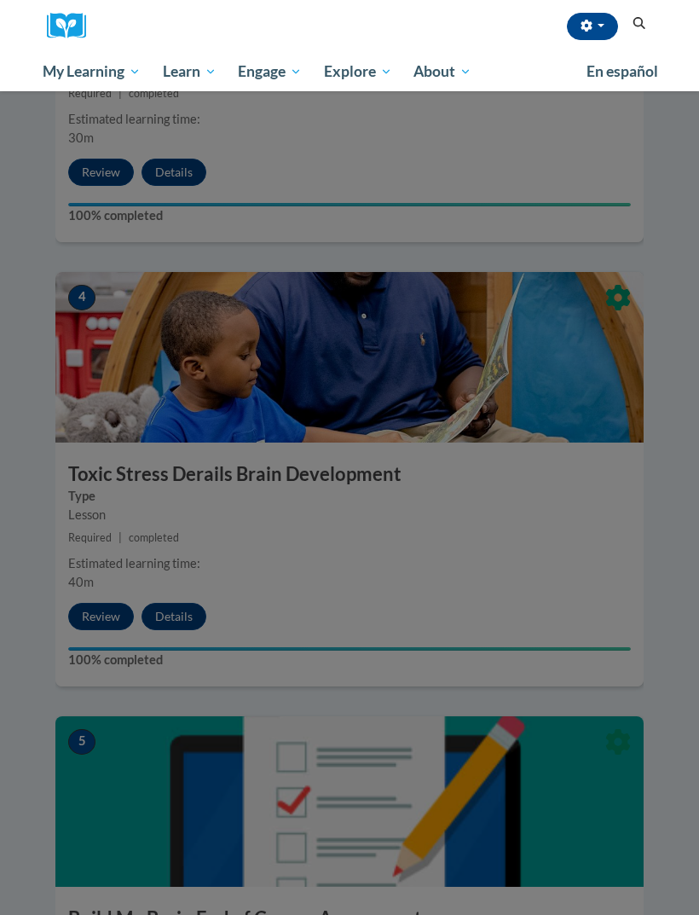
scroll to position [1525, 0]
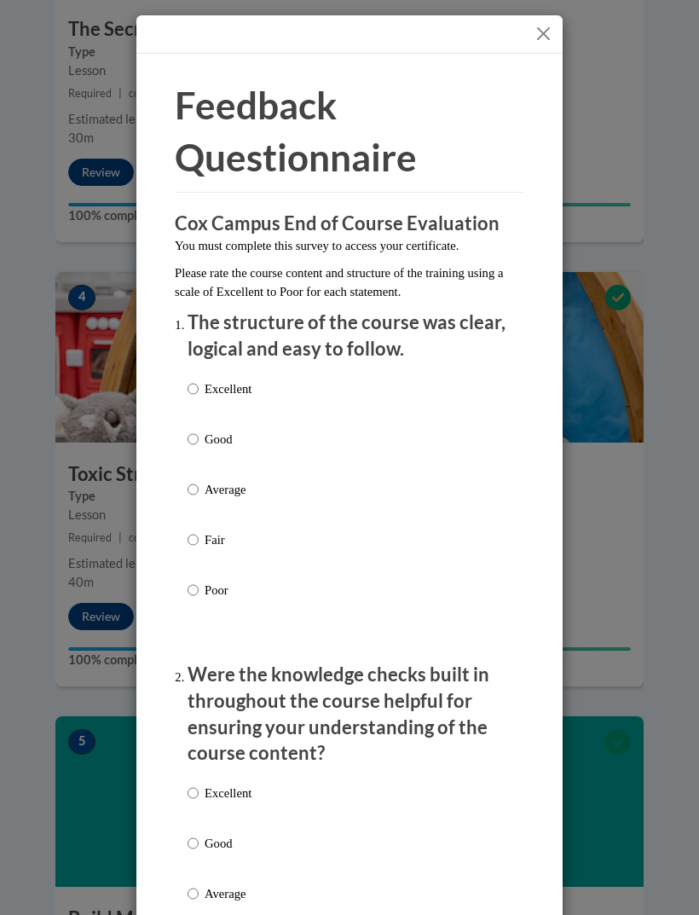
click at [328, 387] on div "Excellent Good Average Fair Poor" at bounding box center [350, 510] width 324 height 278
click at [211, 388] on p "Excellent" at bounding box center [228, 388] width 47 height 19
click at [199, 388] on input "Excellent" at bounding box center [193, 388] width 11 height 19
radio input "true"
click at [235, 767] on li "Were the knowledge checks built in throughout the course helpful for ensuring y…" at bounding box center [350, 857] width 324 height 391
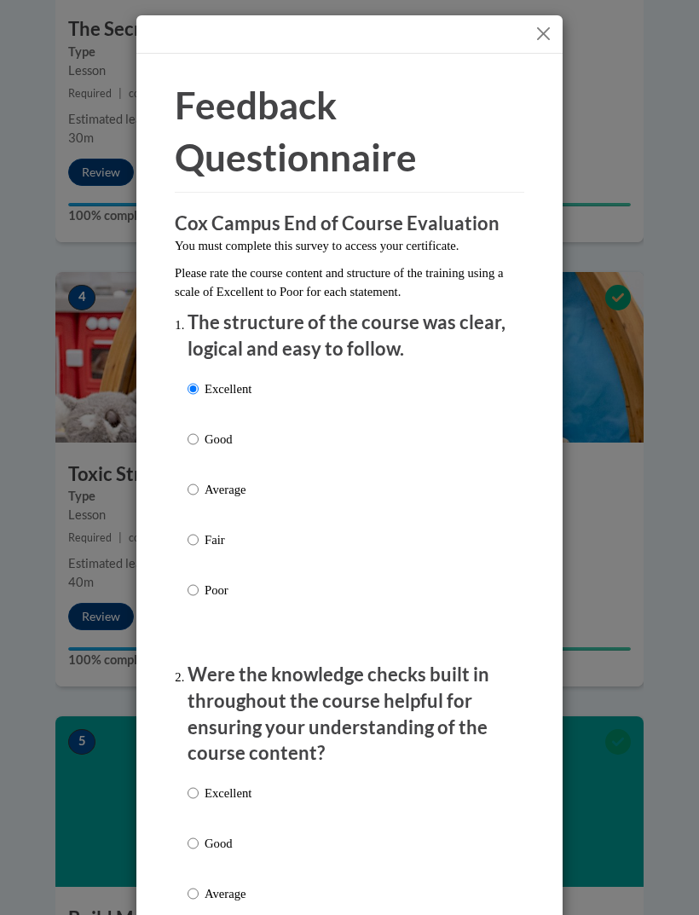
click at [199, 784] on input "Excellent" at bounding box center [193, 793] width 11 height 19
radio input "true"
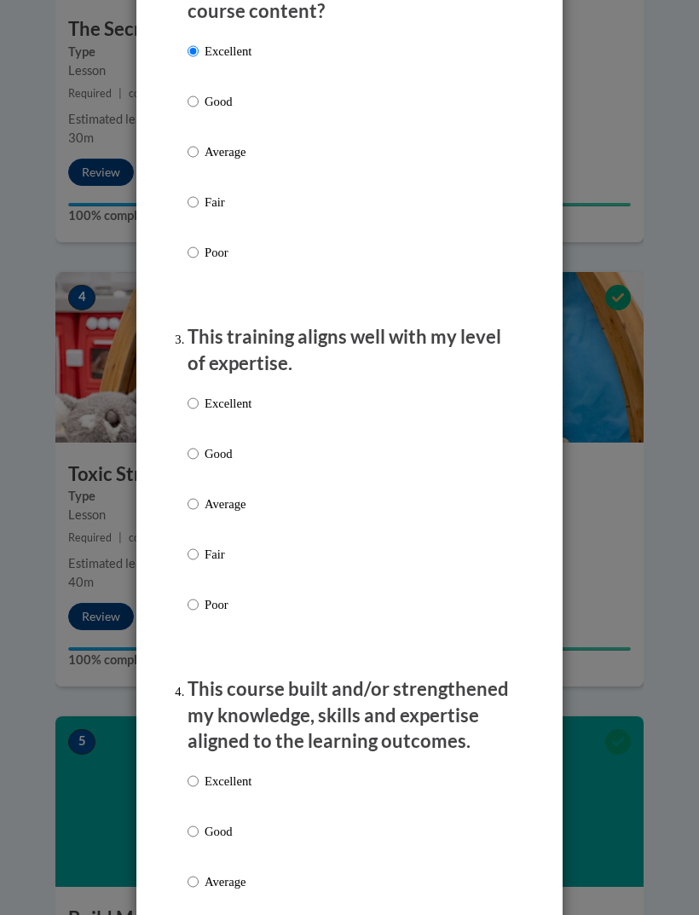
scroll to position [744, 0]
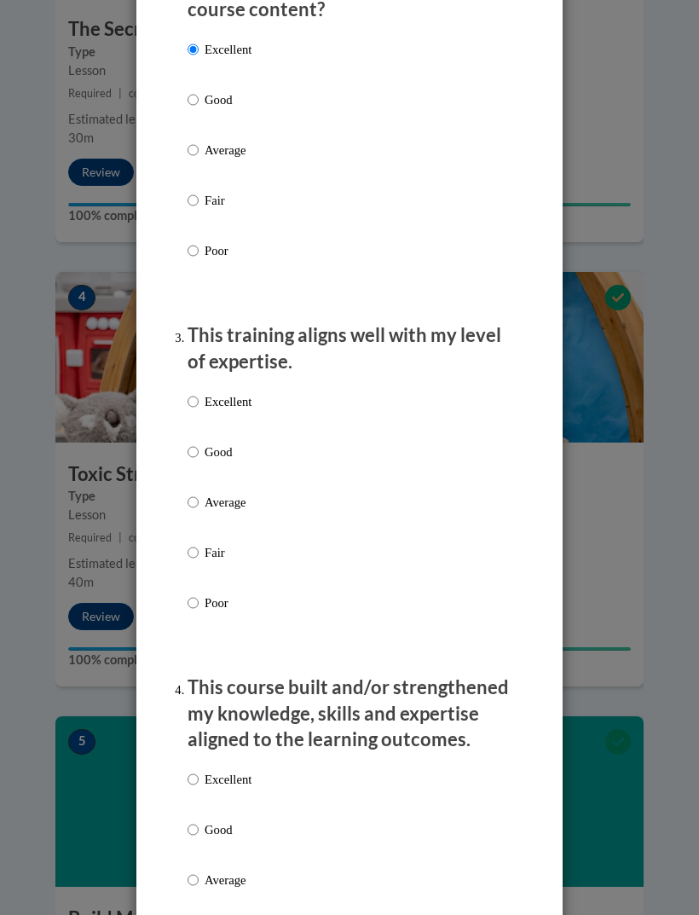
click at [200, 392] on label "Excellent" at bounding box center [220, 415] width 64 height 46
click at [199, 392] on input "Excellent" at bounding box center [193, 401] width 11 height 19
radio input "true"
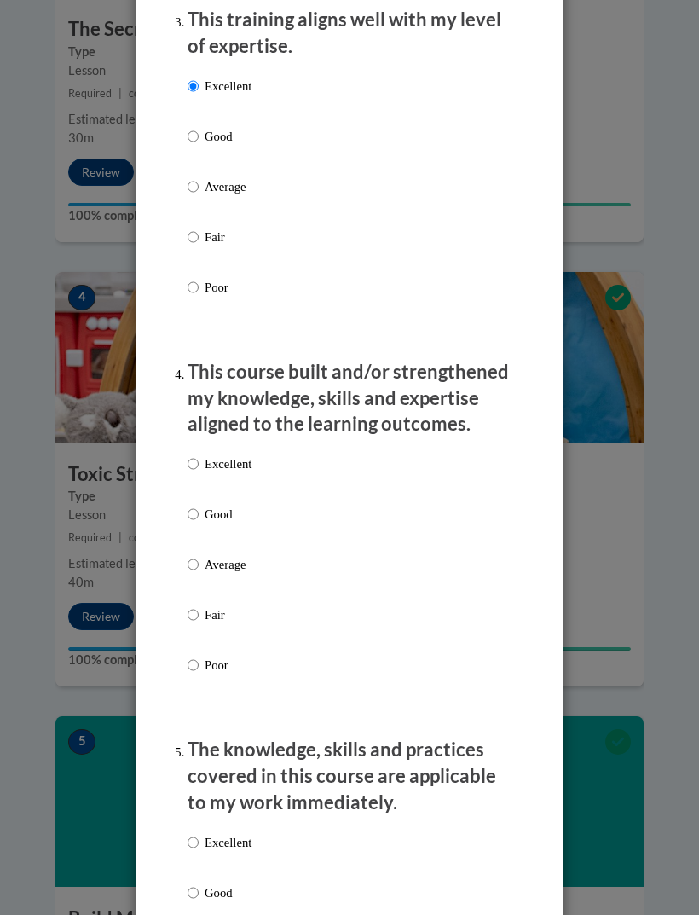
scroll to position [1093, 0]
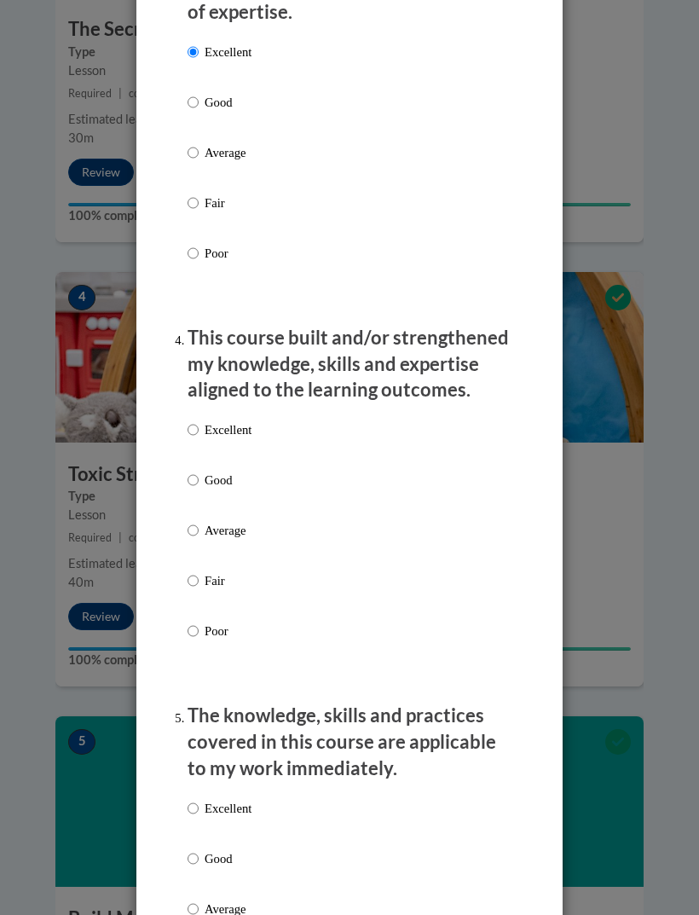
click at [239, 420] on p "Excellent" at bounding box center [228, 429] width 47 height 19
click at [199, 420] on input "Excellent" at bounding box center [193, 429] width 11 height 19
radio input "true"
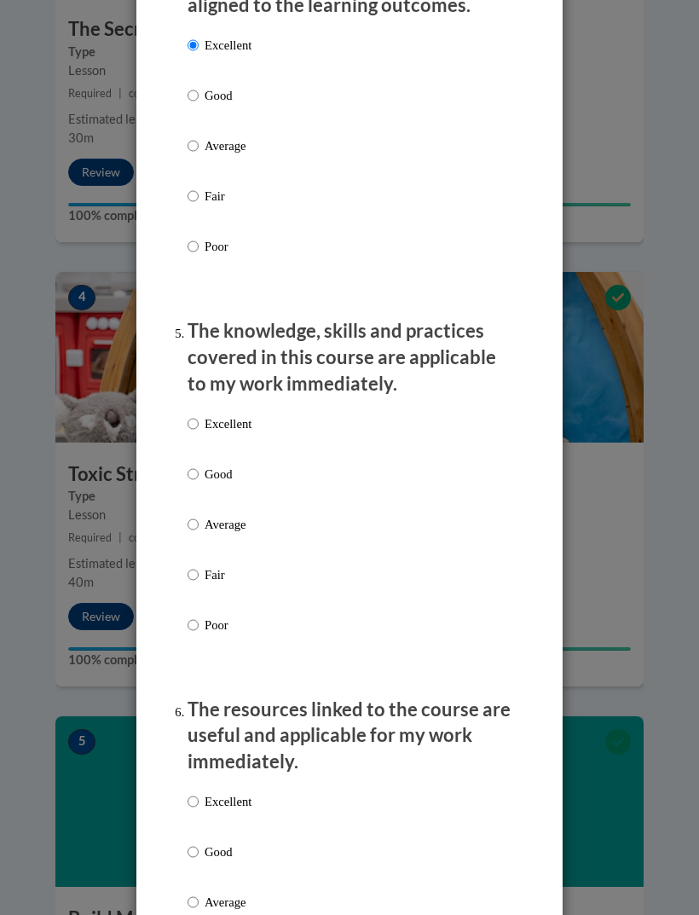
scroll to position [1480, 0]
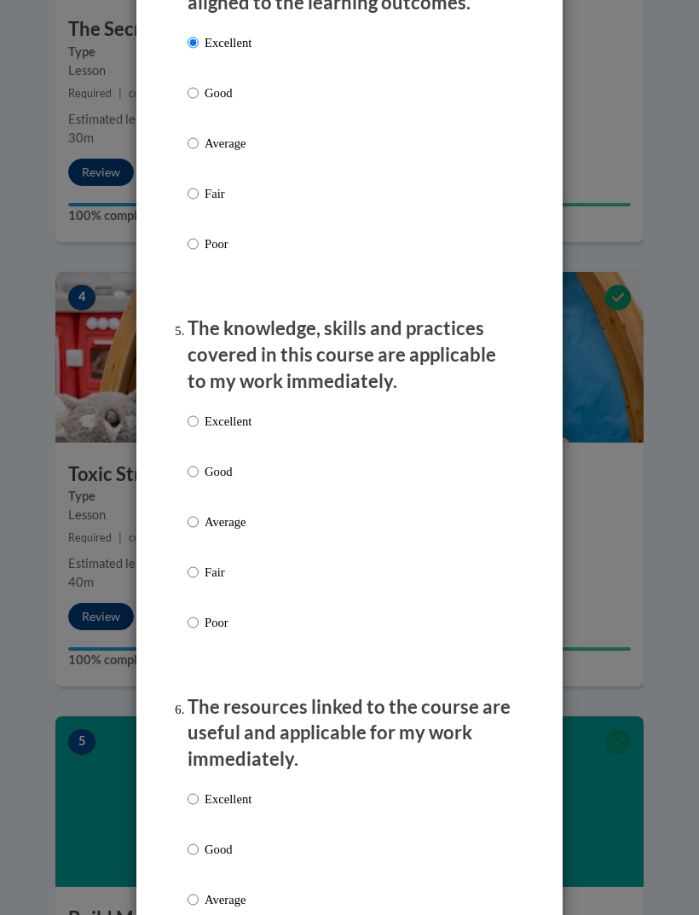
click at [223, 403] on div "Excellent Good Average Fair Poor" at bounding box center [220, 535] width 64 height 264
click at [197, 412] on input "Excellent" at bounding box center [193, 421] width 11 height 19
radio input "true"
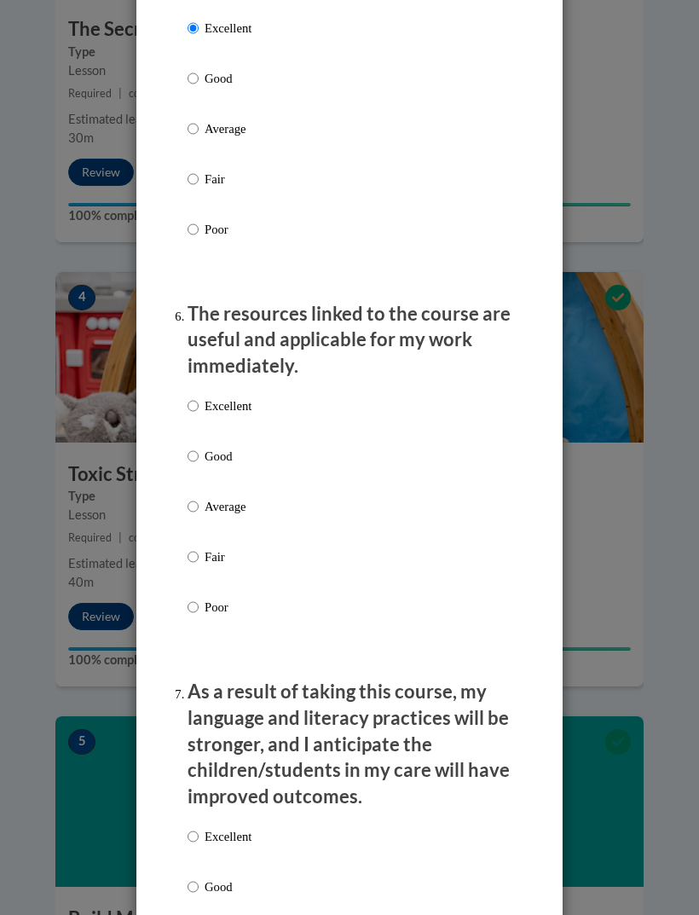
scroll to position [1919, 0]
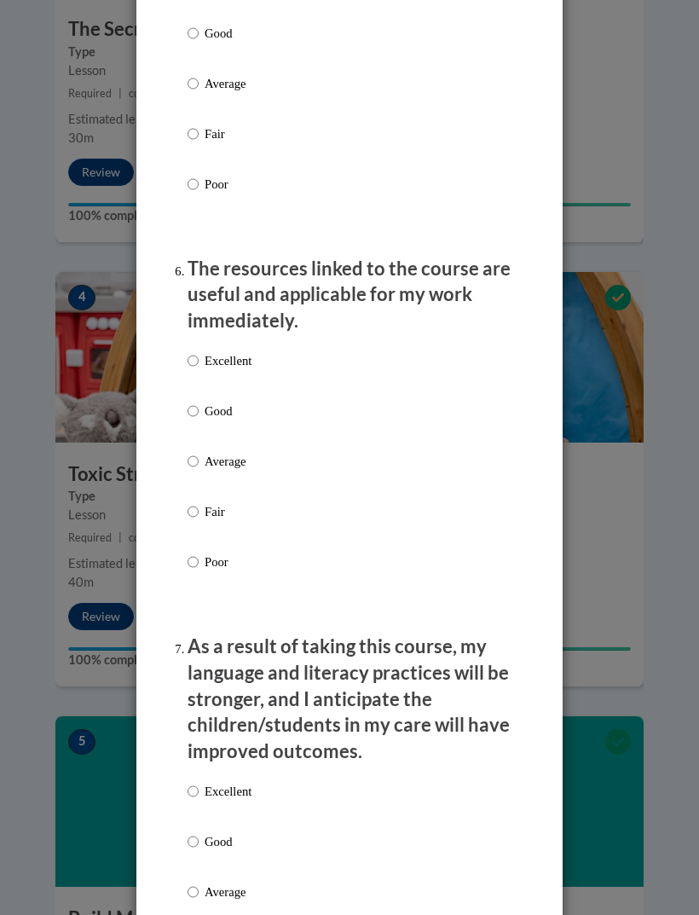
click at [202, 351] on label "Excellent" at bounding box center [220, 374] width 64 height 46
click at [199, 351] on input "Excellent" at bounding box center [193, 360] width 11 height 19
radio input "true"
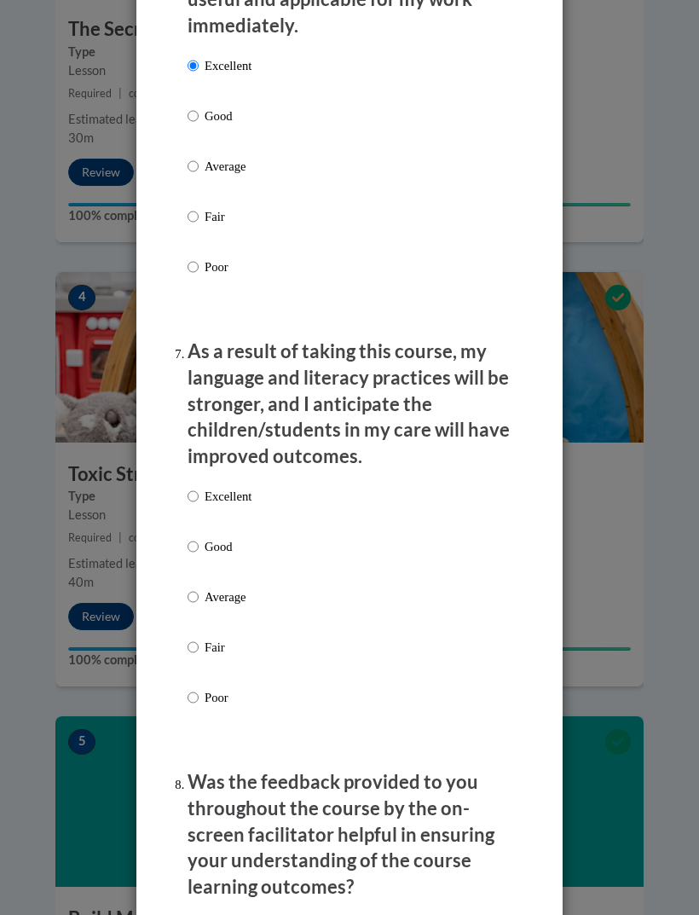
scroll to position [2282, 0]
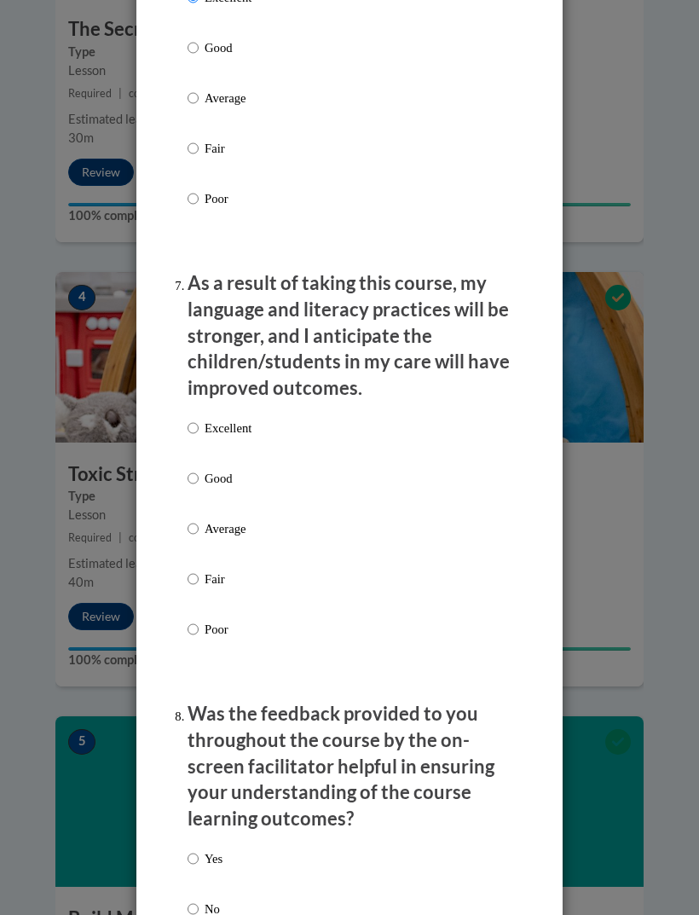
click at [198, 420] on input "Excellent" at bounding box center [193, 428] width 11 height 19
radio input "true"
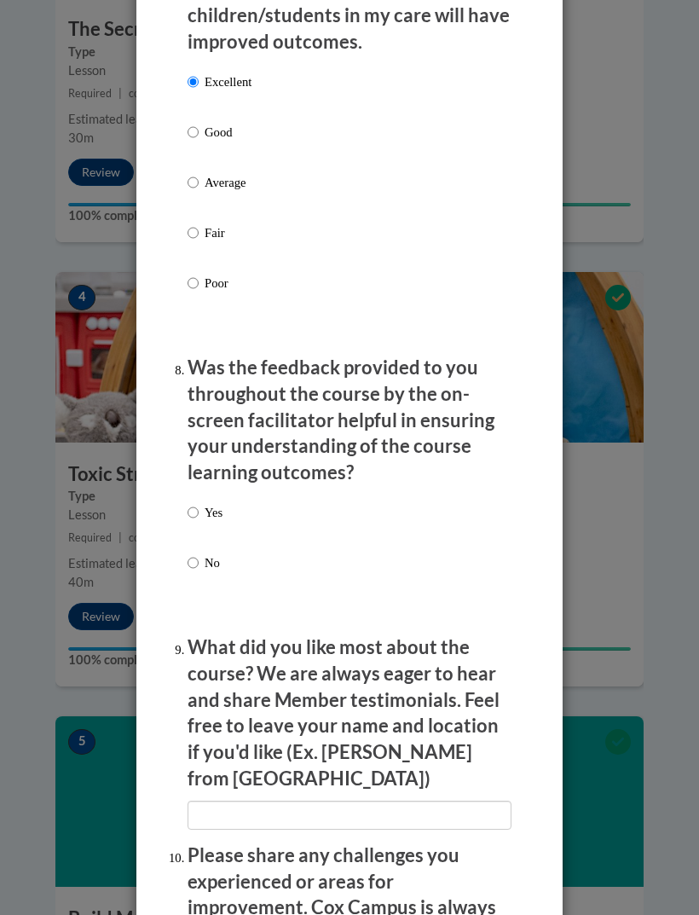
scroll to position [2717, 0]
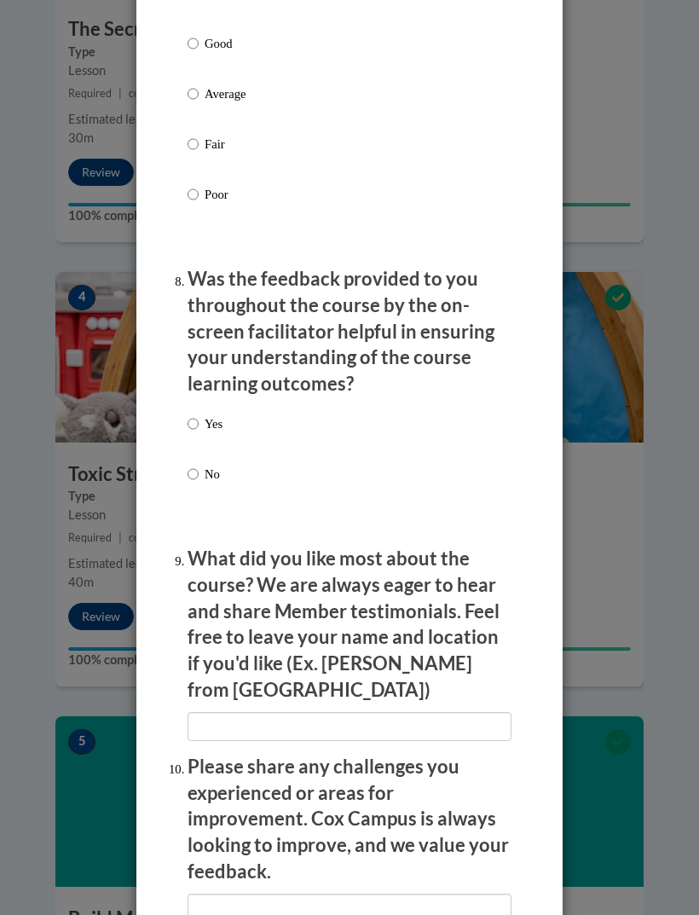
click at [214, 414] on p "Yes" at bounding box center [214, 423] width 18 height 19
click at [199, 414] on input "Yes" at bounding box center [193, 423] width 11 height 19
radio input "true"
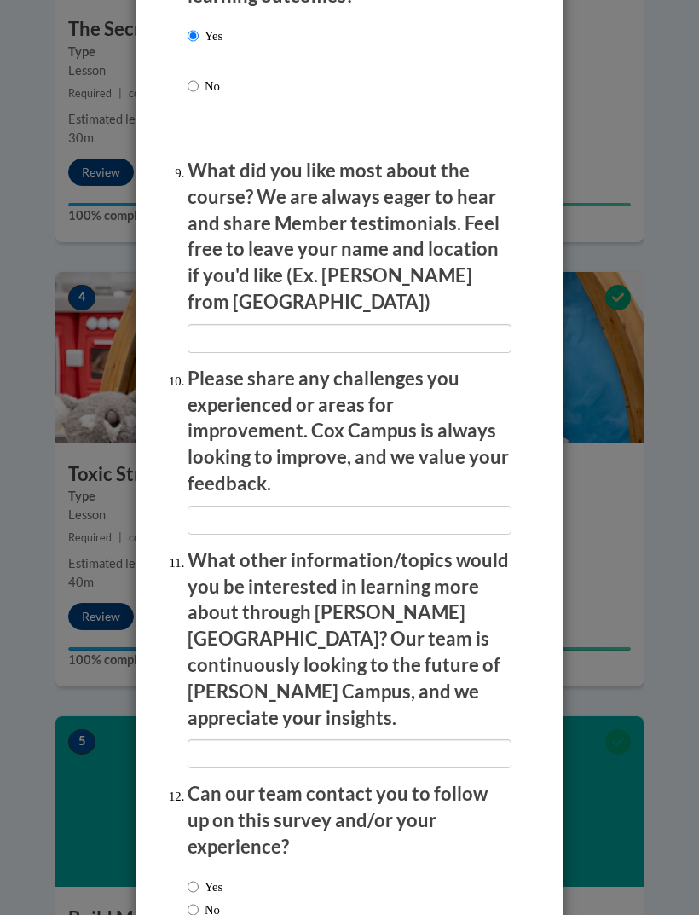
scroll to position [3105, 0]
click at [200, 877] on label "Yes" at bounding box center [205, 886] width 35 height 19
click at [199, 877] on input "Yes" at bounding box center [193, 886] width 11 height 19
radio input "true"
click at [214, 900] on label "No" at bounding box center [204, 909] width 32 height 19
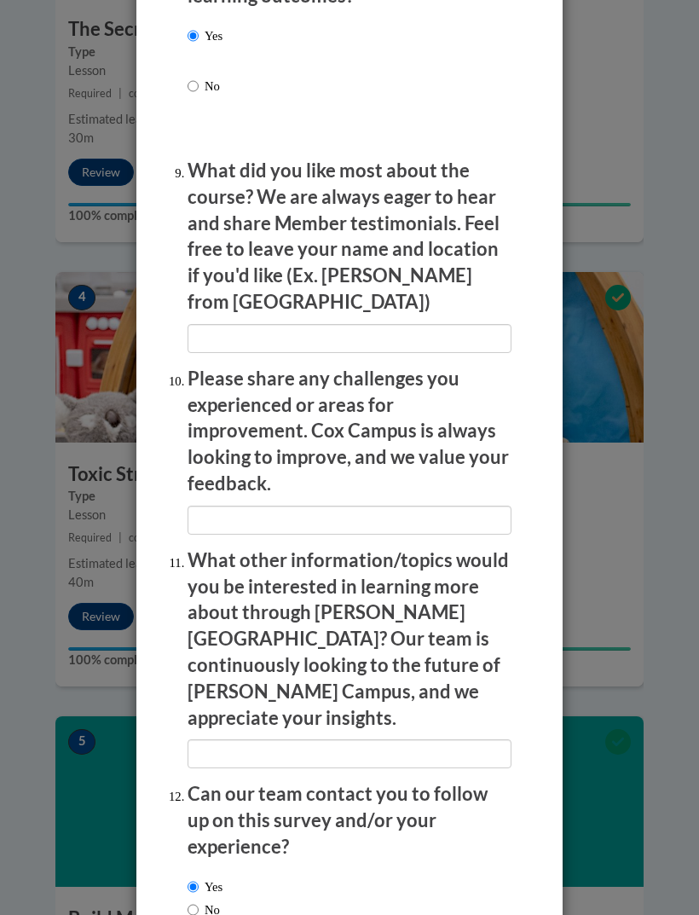
click at [199, 900] on input "No" at bounding box center [193, 909] width 11 height 19
radio input "true"
